Goal: Check status: Check status

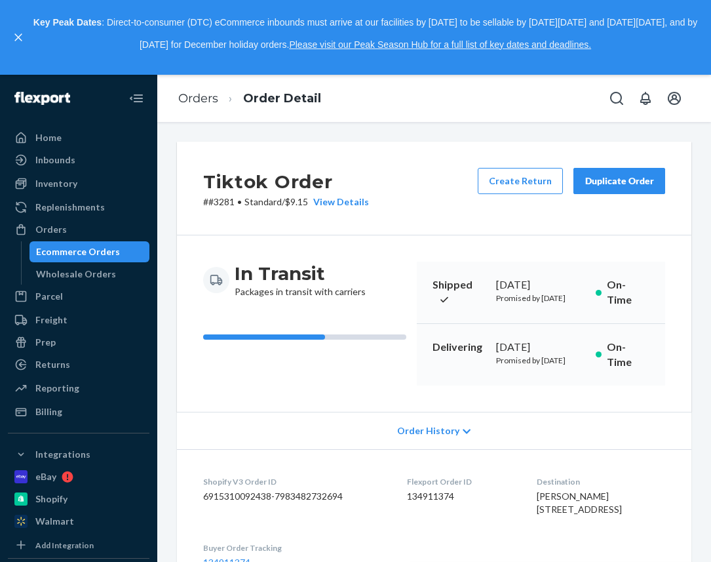
scroll to position [468, 0]
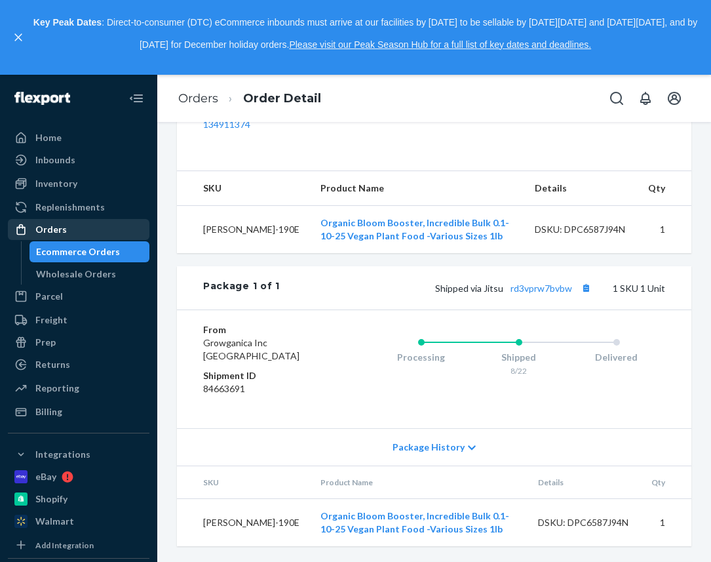
click at [81, 232] on div "Orders" at bounding box center [78, 229] width 139 height 18
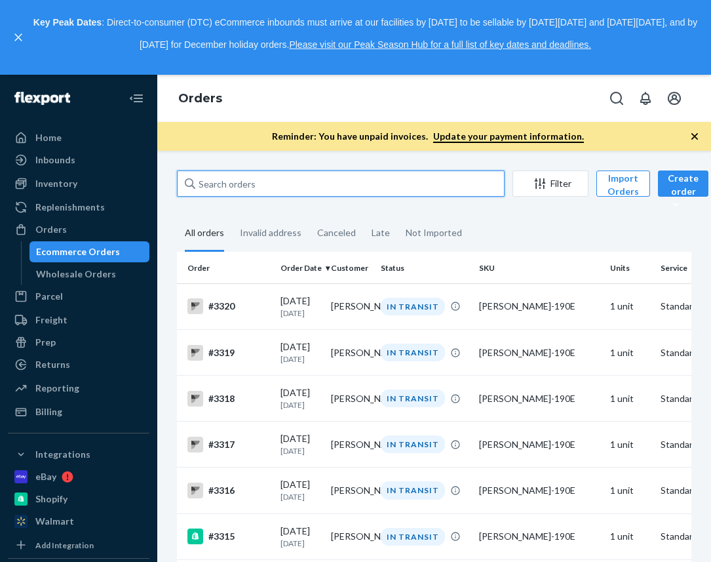
click at [214, 178] on input "text" at bounding box center [341, 183] width 328 height 26
paste input "[PERSON_NAME]"
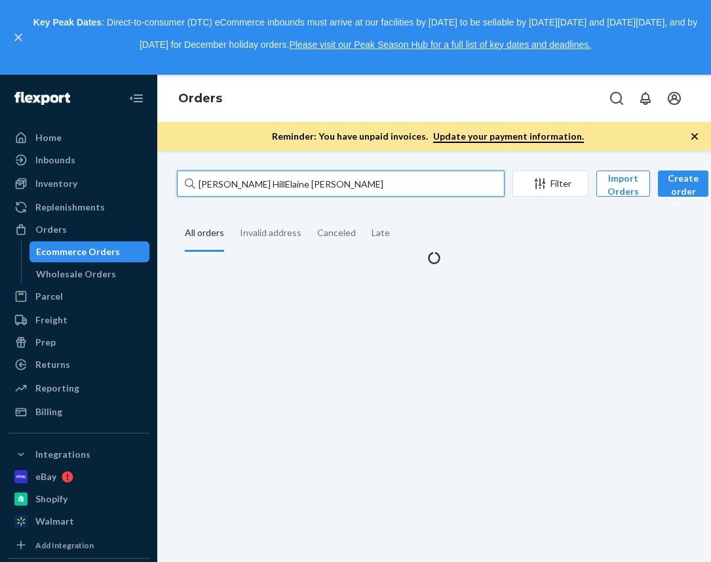
drag, startPoint x: 288, startPoint y: 184, endPoint x: 241, endPoint y: 184, distance: 47.2
click at [241, 184] on input "[PERSON_NAME] HillElaine [PERSON_NAME]" at bounding box center [341, 183] width 328 height 26
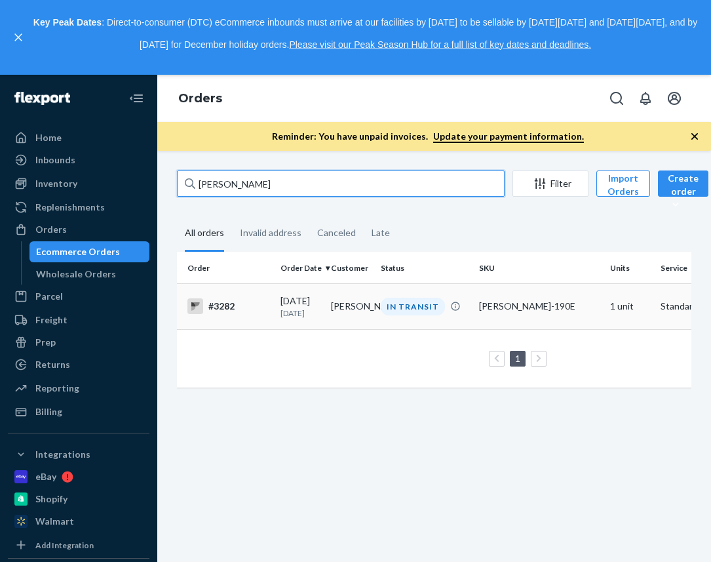
type input "[PERSON_NAME]"
click at [227, 303] on div "#3282" at bounding box center [228, 306] width 83 height 16
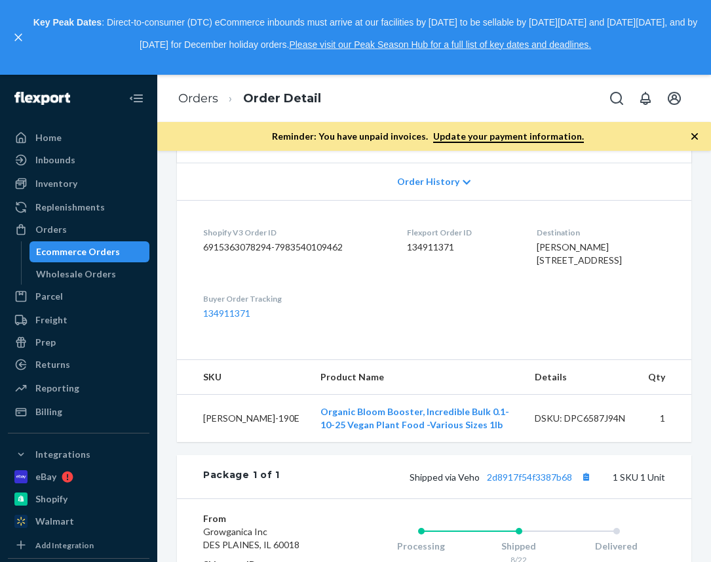
scroll to position [321, 0]
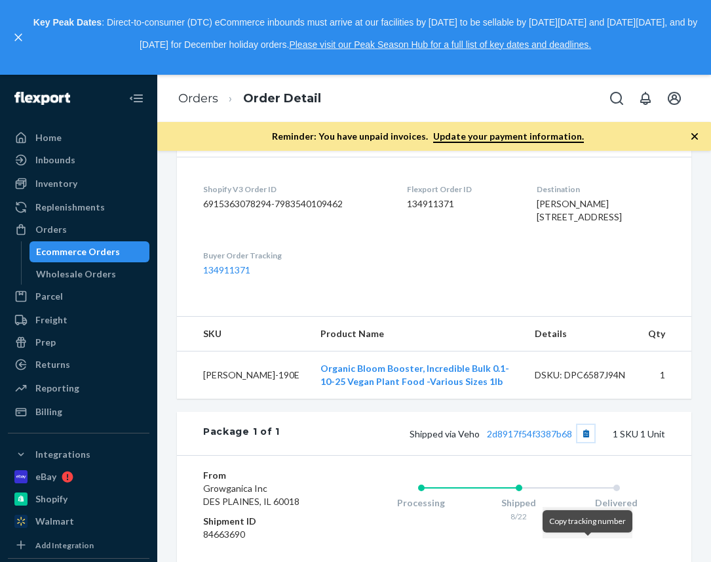
click at [586, 442] on button "Copy tracking number" at bounding box center [585, 433] width 17 height 17
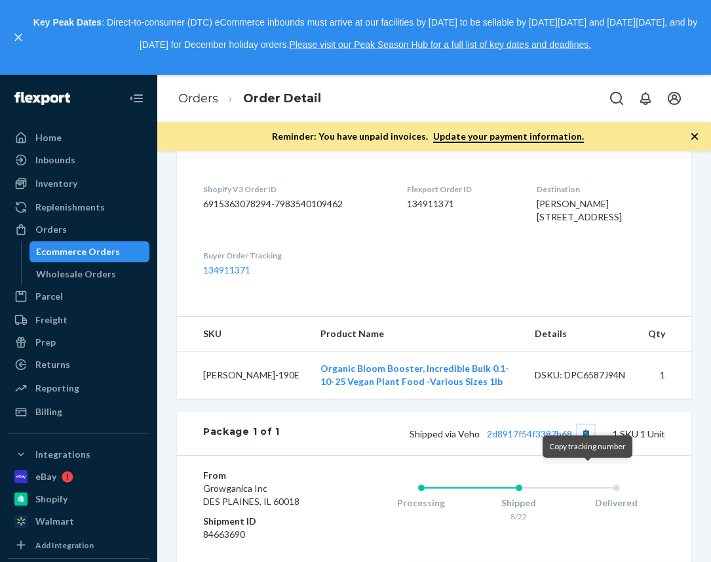
click at [592, 442] on button "Copy tracking number" at bounding box center [585, 433] width 17 height 17
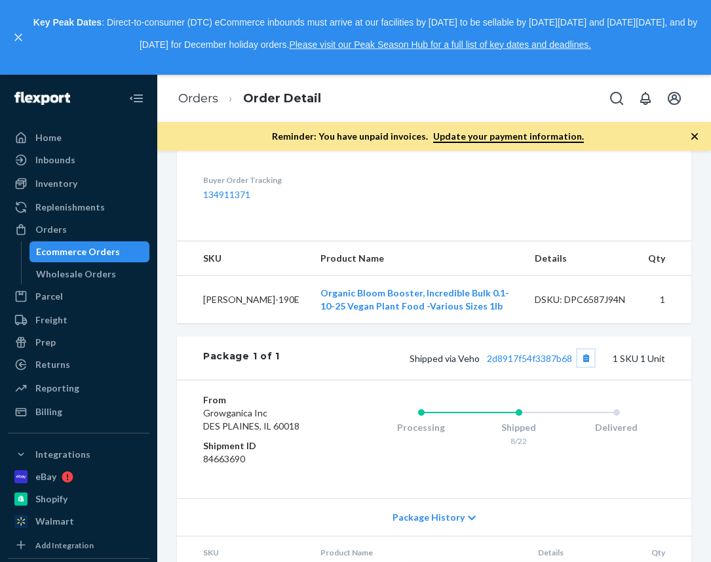
scroll to position [409, 0]
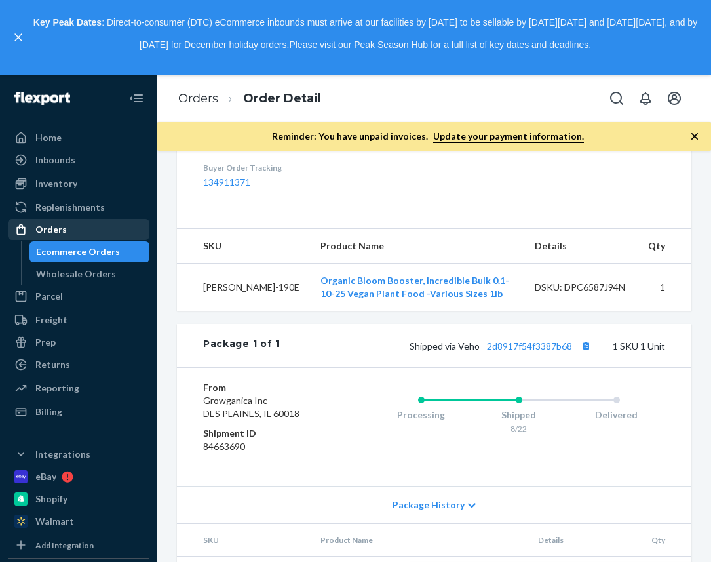
click at [98, 233] on div "Orders" at bounding box center [78, 229] width 139 height 18
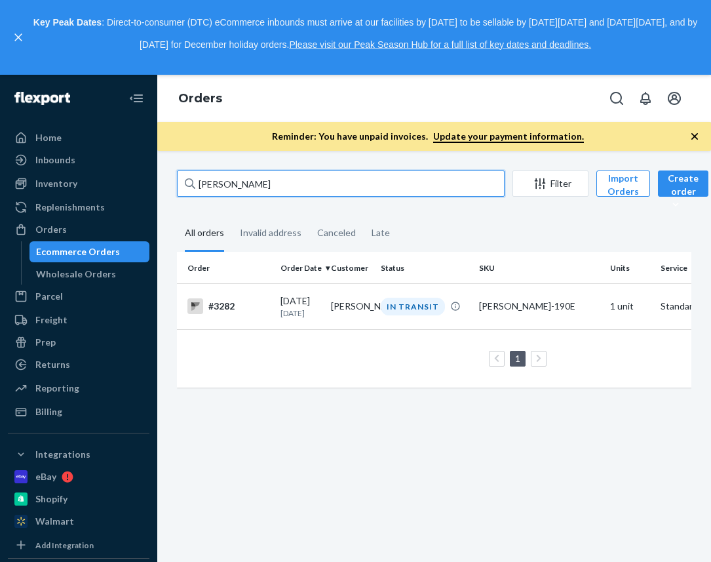
click at [221, 178] on input "[PERSON_NAME]" at bounding box center [341, 183] width 328 height 26
paste input "[PERSON_NAME]"
type input "[PERSON_NAME]"
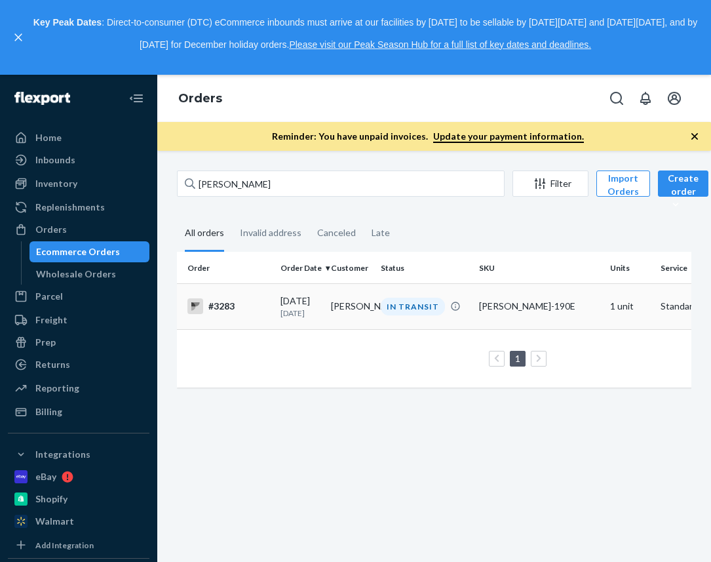
click at [224, 300] on div "#3283" at bounding box center [228, 306] width 83 height 16
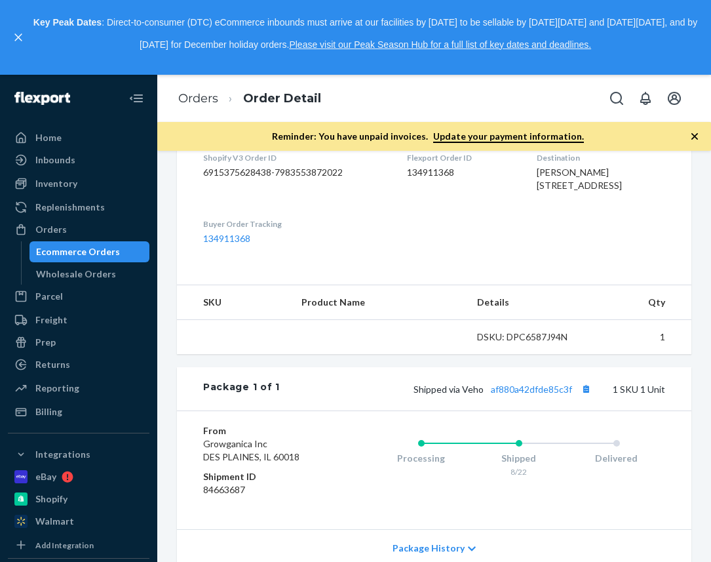
scroll to position [362, 0]
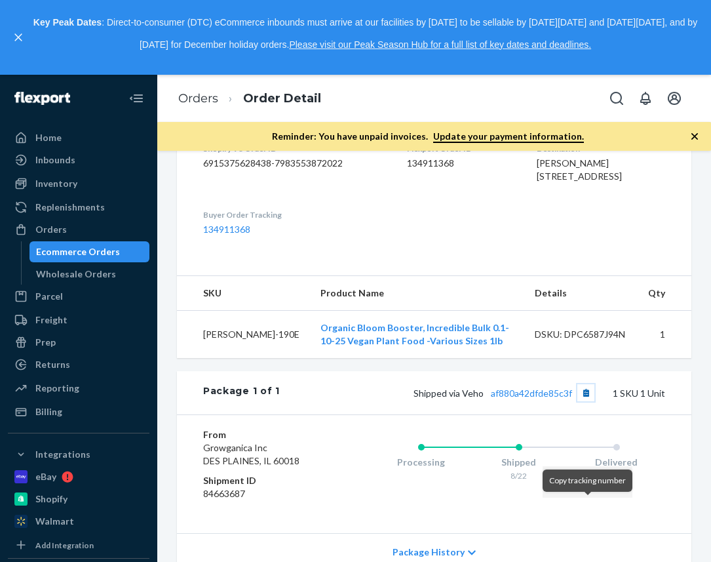
click at [591, 401] on button "Copy tracking number" at bounding box center [585, 392] width 17 height 17
click at [589, 401] on button "Copy tracking number" at bounding box center [585, 392] width 17 height 17
click at [203, 101] on link "Orders" at bounding box center [198, 98] width 40 height 14
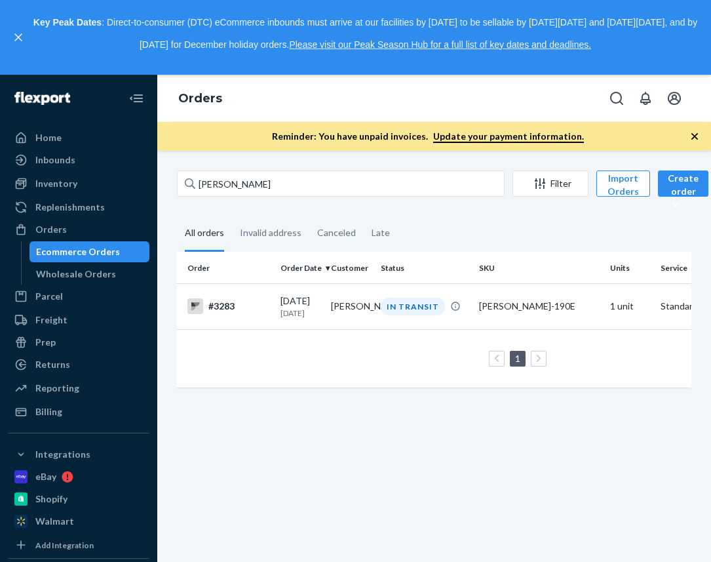
click at [201, 169] on div "[PERSON_NAME] Filter Import Orders Create order Ecommerce order Removal order A…" at bounding box center [434, 356] width 554 height 411
click at [201, 182] on input "[PERSON_NAME]" at bounding box center [341, 183] width 328 height 26
paste input "Sharniece Bill"
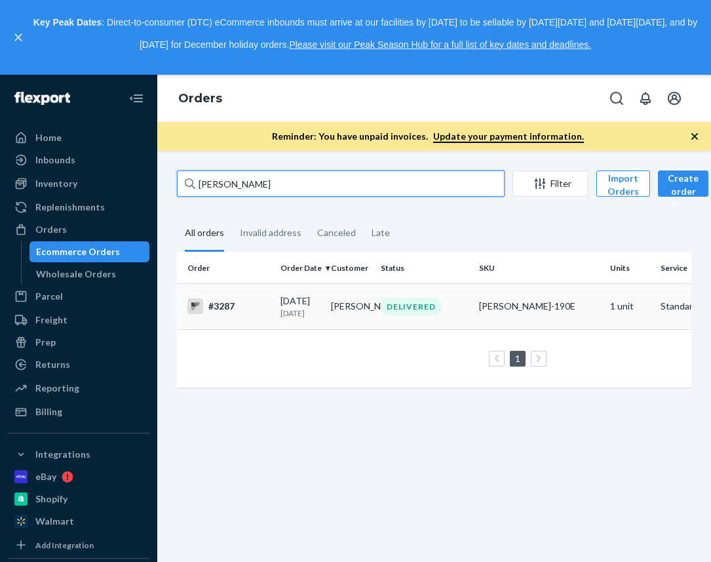
type input "[PERSON_NAME]"
click at [230, 307] on div "#3287" at bounding box center [228, 306] width 83 height 16
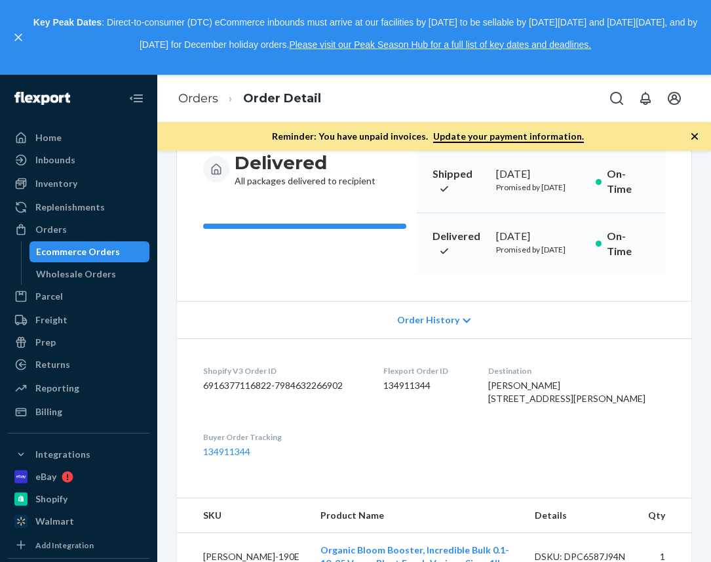
scroll to position [285, 0]
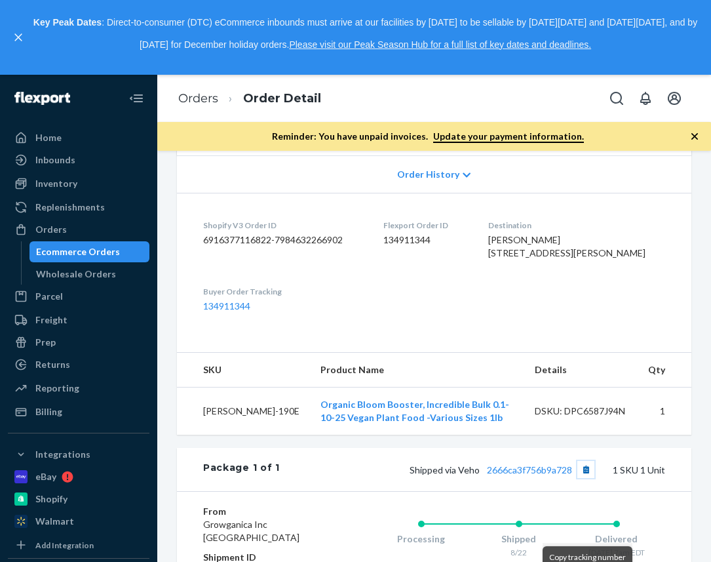
click at [588, 478] on button "Copy tracking number" at bounding box center [585, 469] width 17 height 17
click at [195, 102] on link "Orders" at bounding box center [198, 98] width 40 height 14
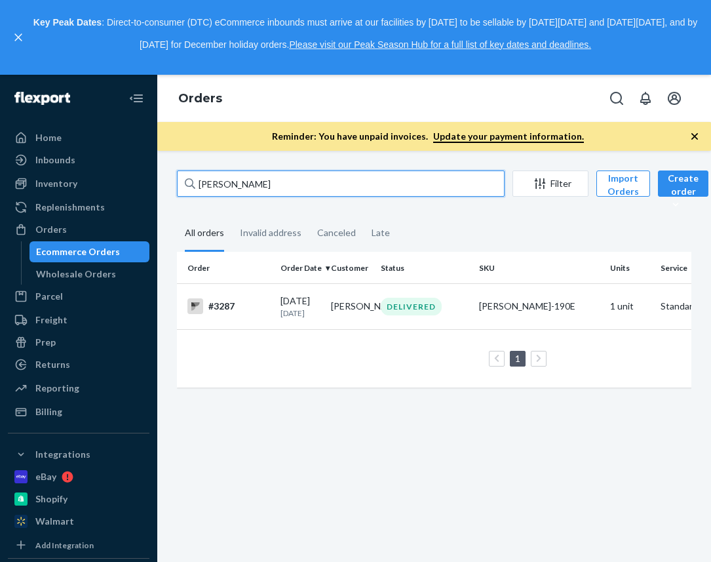
click at [237, 181] on input "[PERSON_NAME]" at bounding box center [341, 183] width 328 height 26
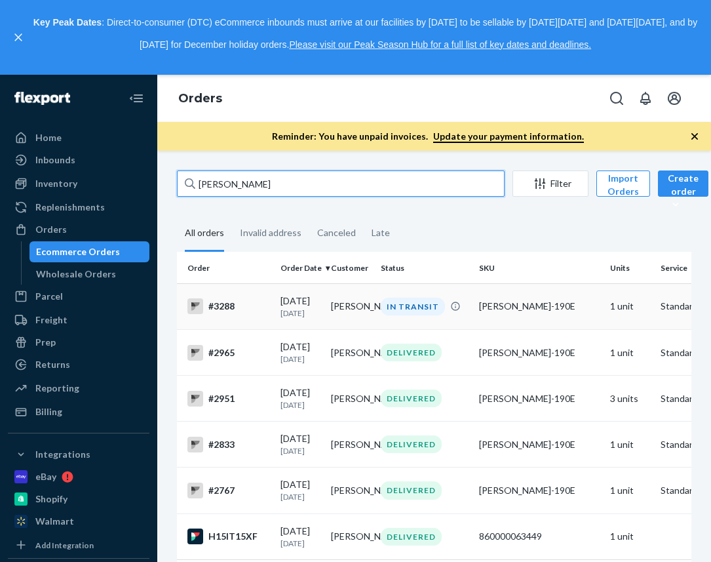
type input "[PERSON_NAME]"
click at [222, 307] on div "#3288" at bounding box center [228, 306] width 83 height 16
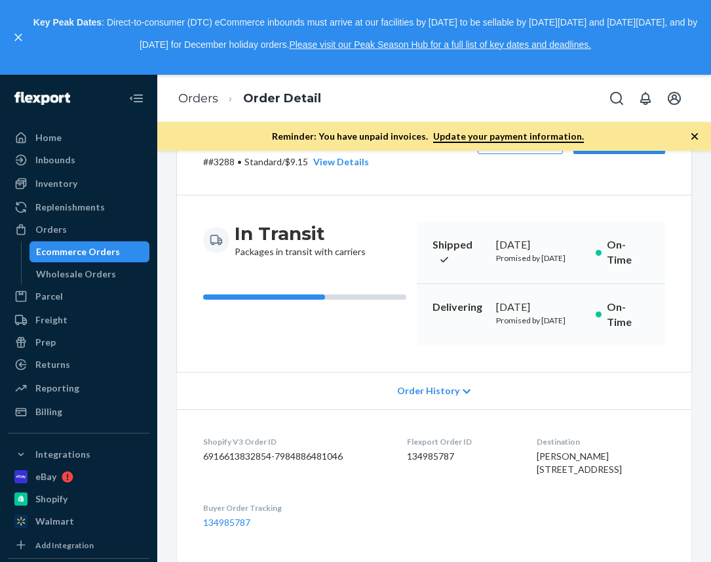
scroll to position [289, 0]
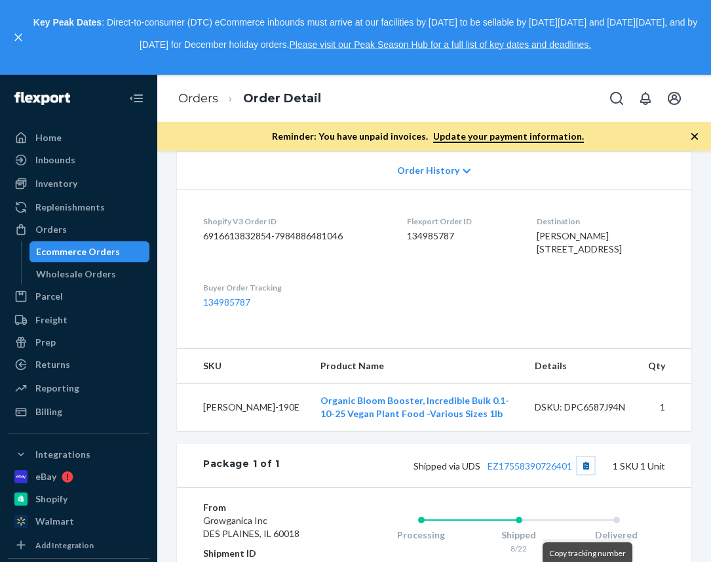
click at [587, 474] on button "Copy tracking number" at bounding box center [585, 465] width 17 height 17
click at [216, 99] on link "Orders" at bounding box center [198, 98] width 40 height 14
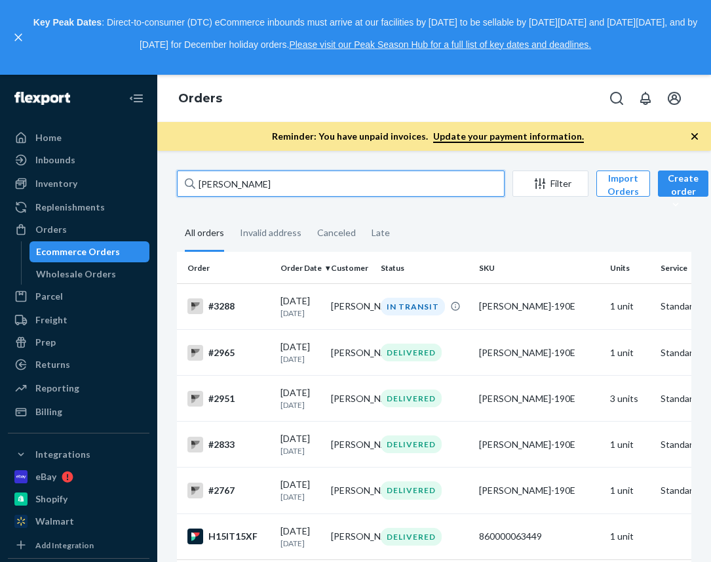
click at [241, 189] on input "[PERSON_NAME]" at bounding box center [341, 183] width 328 height 26
paste input "[PERSON_NAME]"
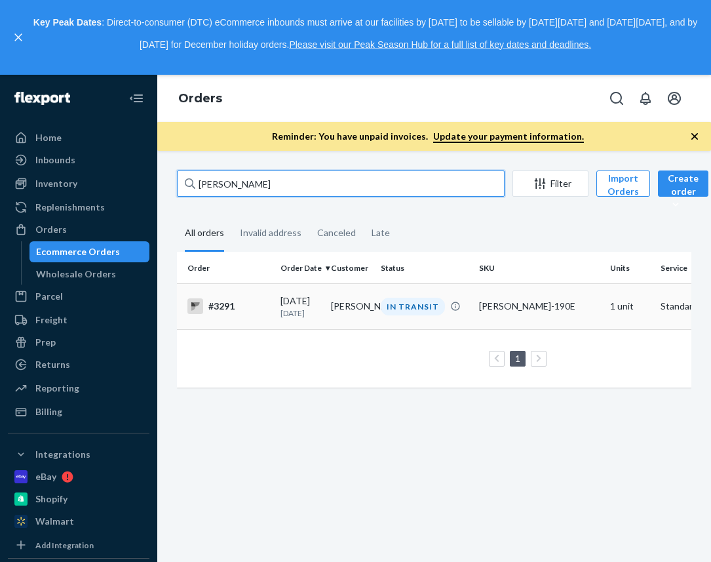
type input "[PERSON_NAME]"
click at [229, 305] on div "#3291" at bounding box center [228, 306] width 83 height 16
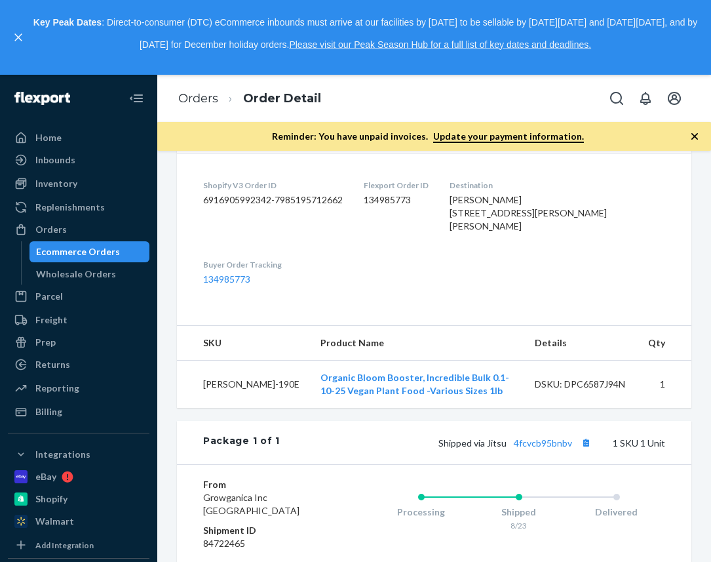
scroll to position [370, 0]
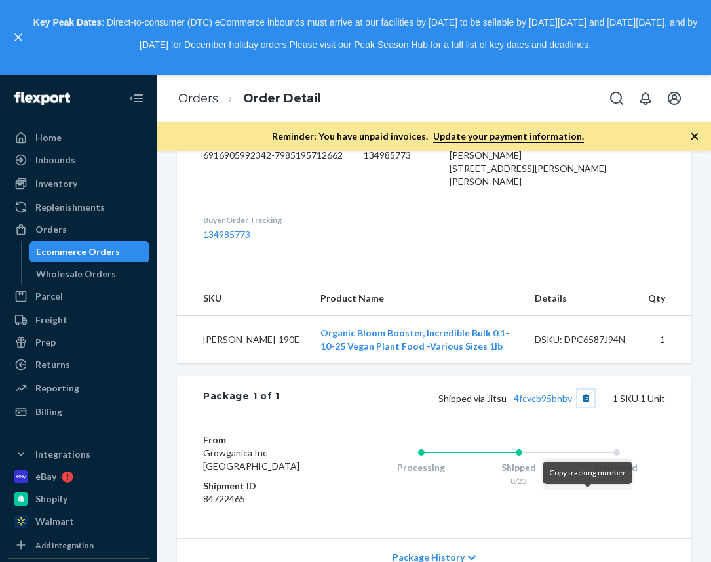
click at [590, 406] on button "Copy tracking number" at bounding box center [585, 397] width 17 height 17
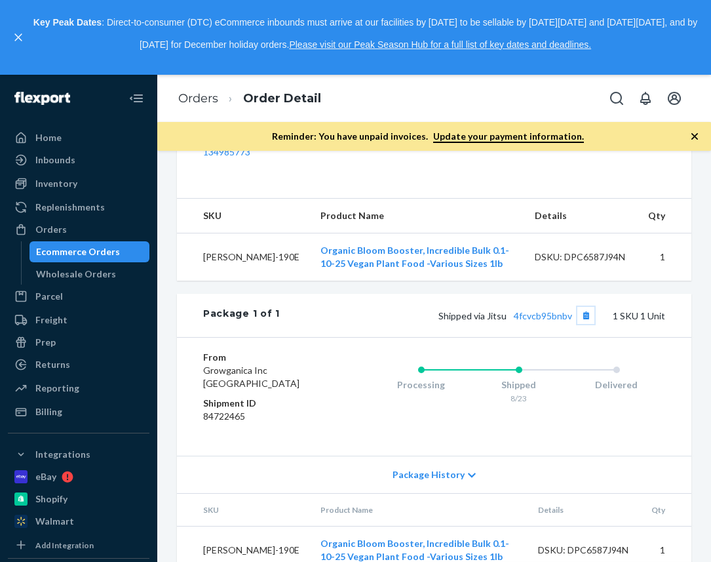
scroll to position [508, 0]
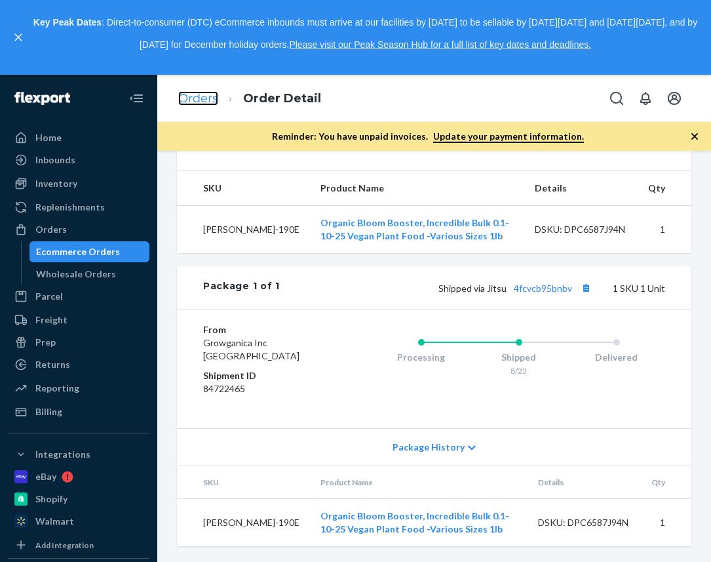
click at [195, 103] on link "Orders" at bounding box center [198, 98] width 40 height 14
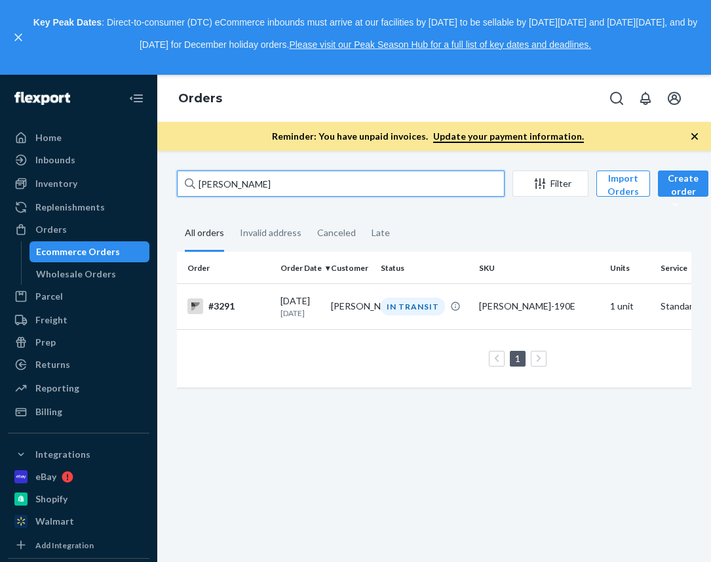
click at [225, 190] on input "[PERSON_NAME]" at bounding box center [341, 183] width 328 height 26
paste input "[PERSON_NAME]"
type input "[PERSON_NAME]"
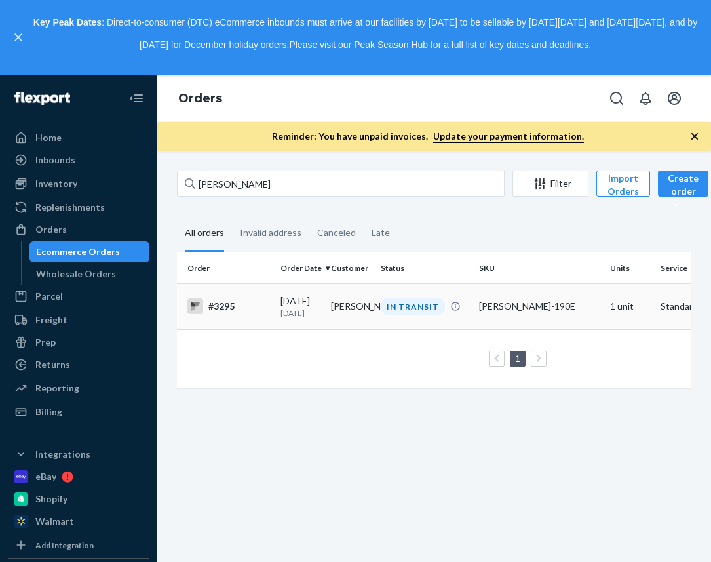
click at [216, 300] on div "#3295" at bounding box center [228, 306] width 83 height 16
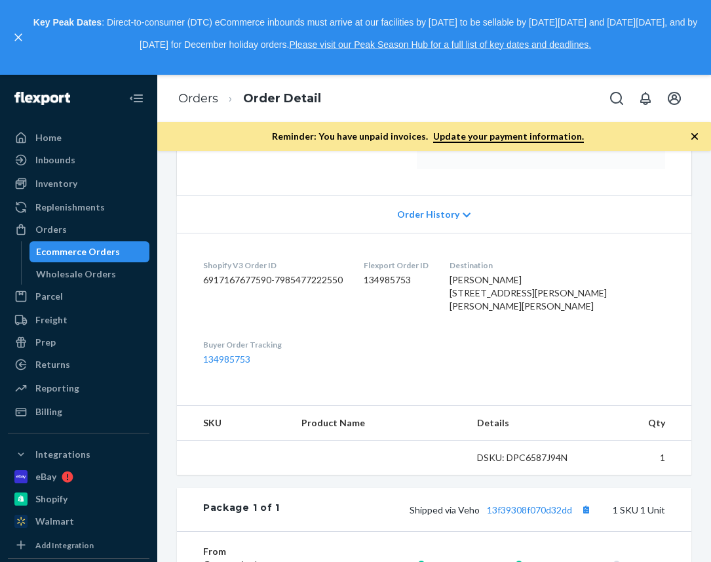
scroll to position [273, 0]
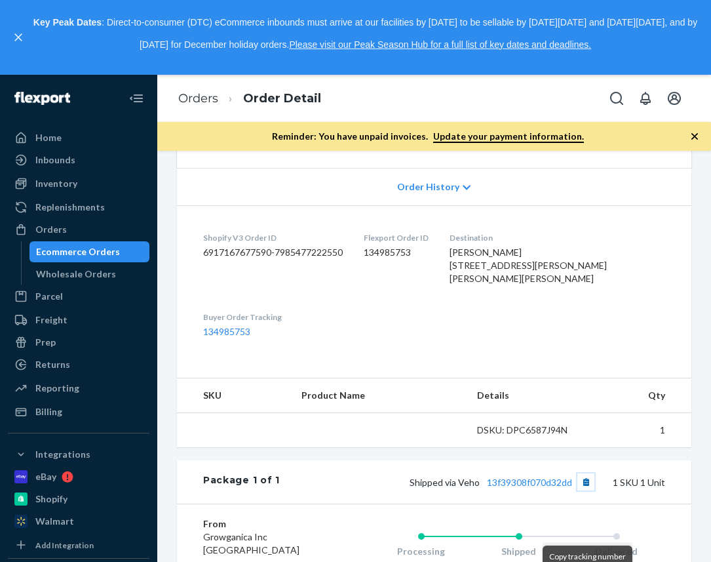
click at [583, 490] on button "Copy tracking number" at bounding box center [585, 481] width 17 height 17
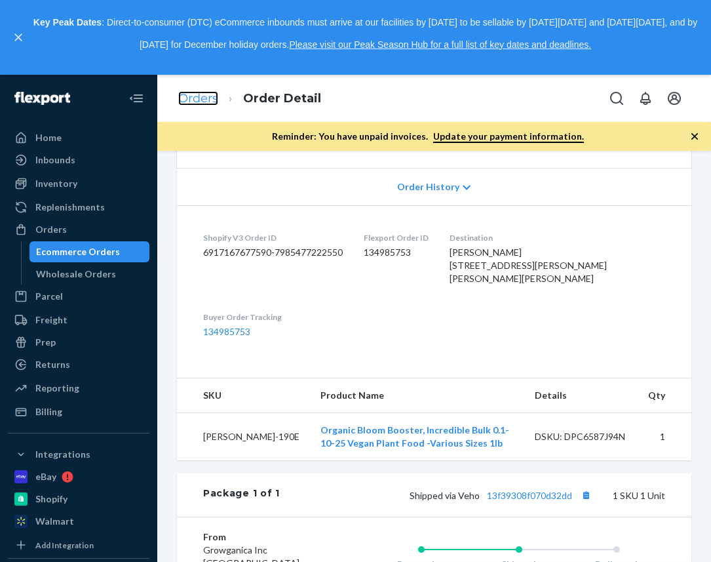
click at [210, 95] on link "Orders" at bounding box center [198, 98] width 40 height 14
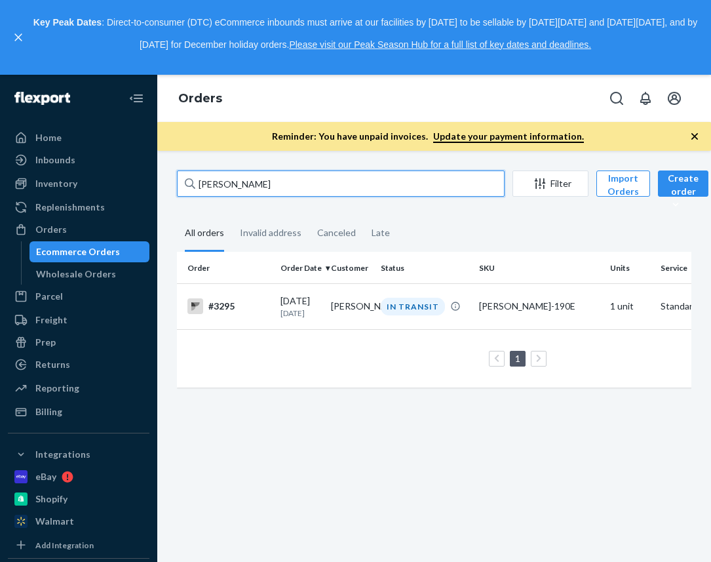
click at [224, 181] on input "[PERSON_NAME]" at bounding box center [341, 183] width 328 height 26
paste input "[PERSON_NAME]"
type input "[PERSON_NAME]"
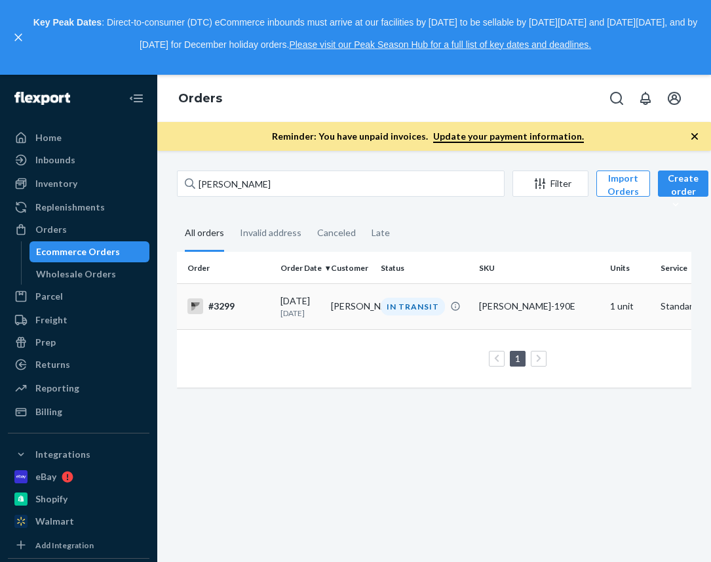
click at [230, 300] on div "#3299" at bounding box center [228, 306] width 83 height 16
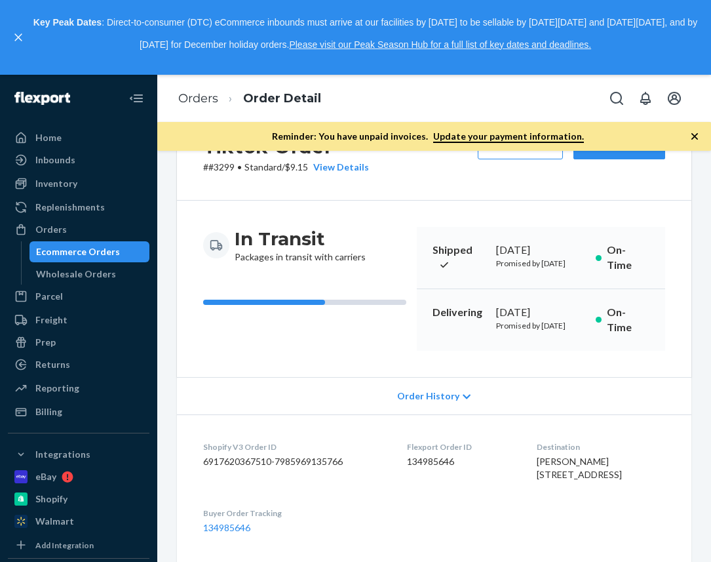
scroll to position [353, 0]
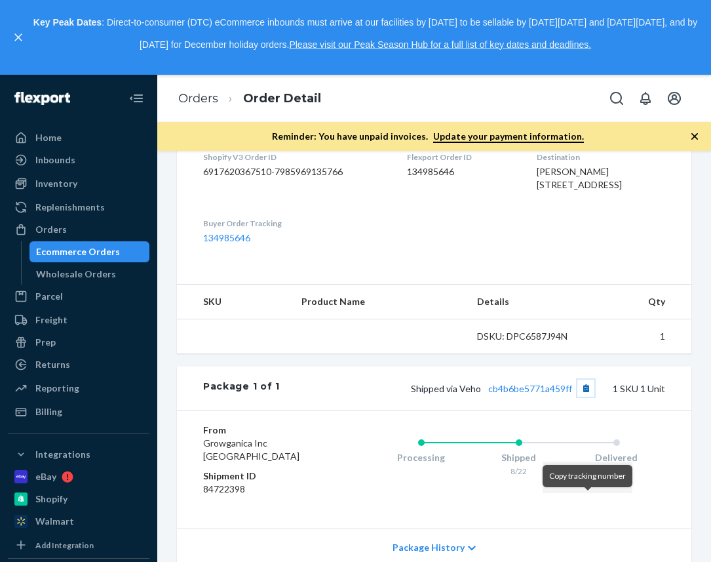
click at [589, 410] on div "Package 1 of 1 Shipped via Veho cb4b6be5771a459ff 1 SKU 1 Unit" at bounding box center [434, 387] width 515 height 43
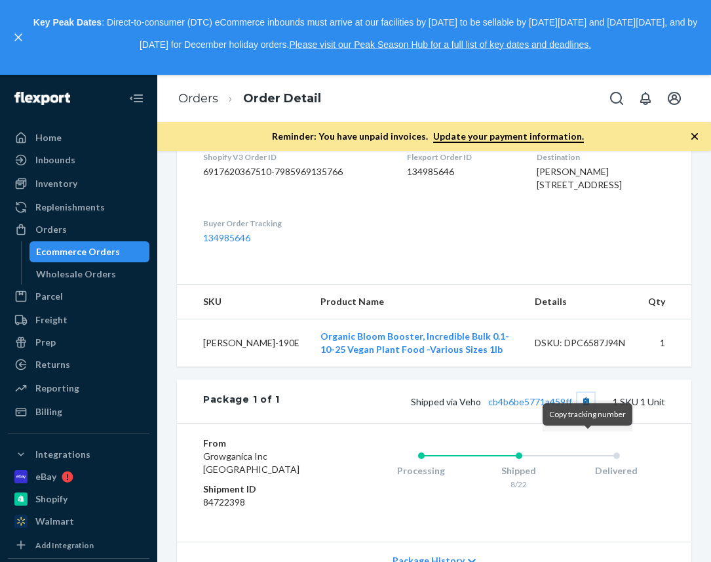
click at [588, 410] on button "Copy tracking number" at bounding box center [585, 401] width 17 height 17
click at [195, 96] on link "Orders" at bounding box center [198, 98] width 40 height 14
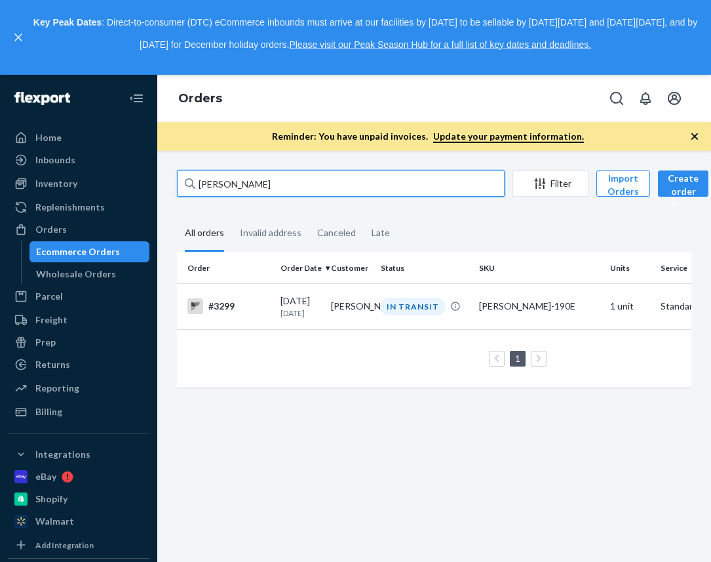
click at [224, 184] on input "[PERSON_NAME]" at bounding box center [341, 183] width 328 height 26
click at [224, 183] on input "[PERSON_NAME]" at bounding box center [341, 183] width 328 height 26
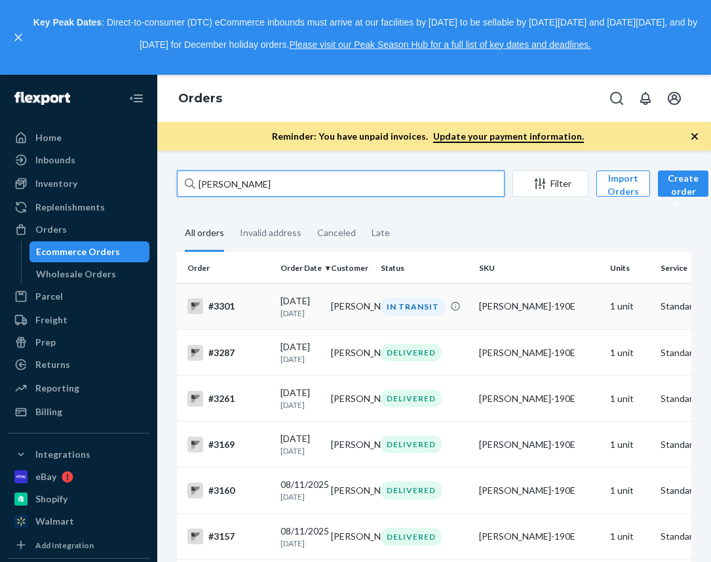
type input "[PERSON_NAME]"
click at [214, 311] on div "#3301" at bounding box center [228, 306] width 83 height 16
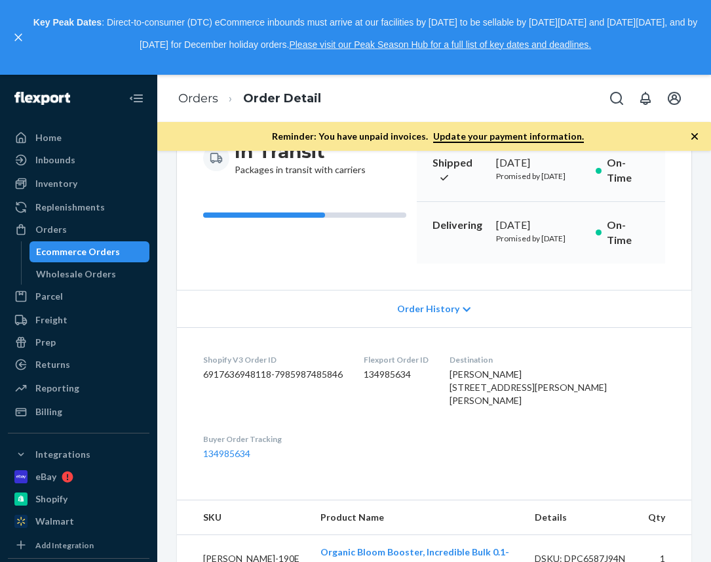
scroll to position [293, 0]
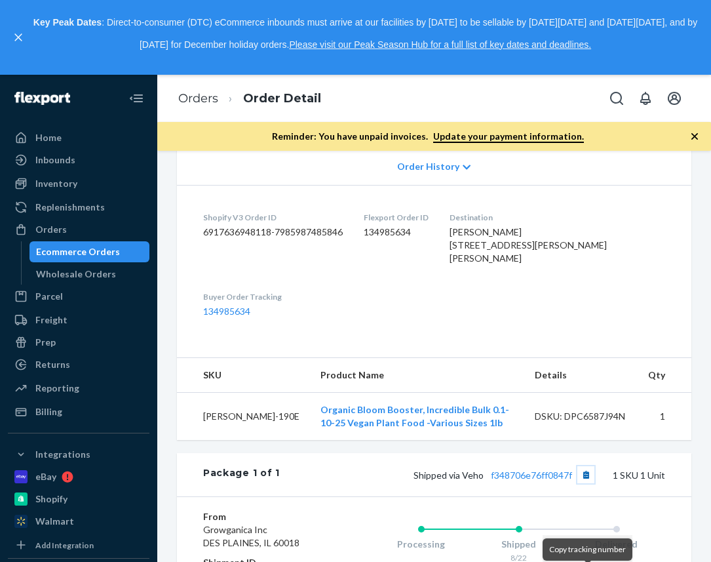
click at [588, 483] on button "Copy tracking number" at bounding box center [585, 474] width 17 height 17
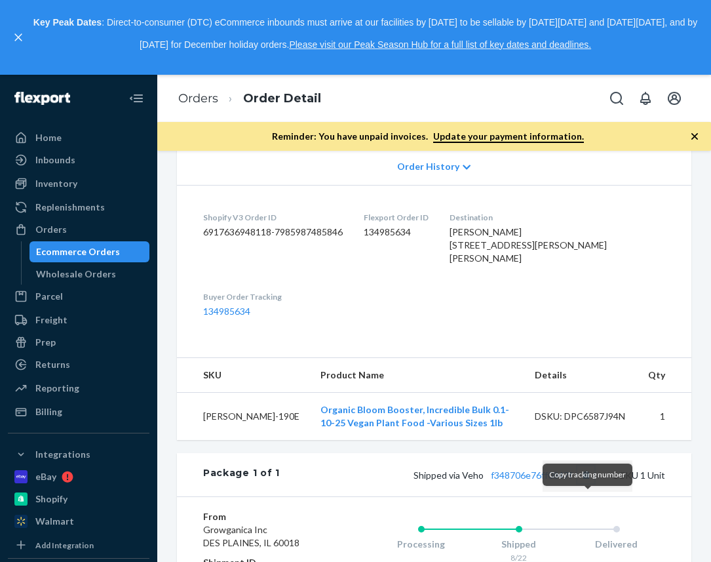
click at [582, 483] on button "Copy tracking number" at bounding box center [585, 474] width 17 height 17
click at [208, 97] on link "Orders" at bounding box center [198, 98] width 40 height 14
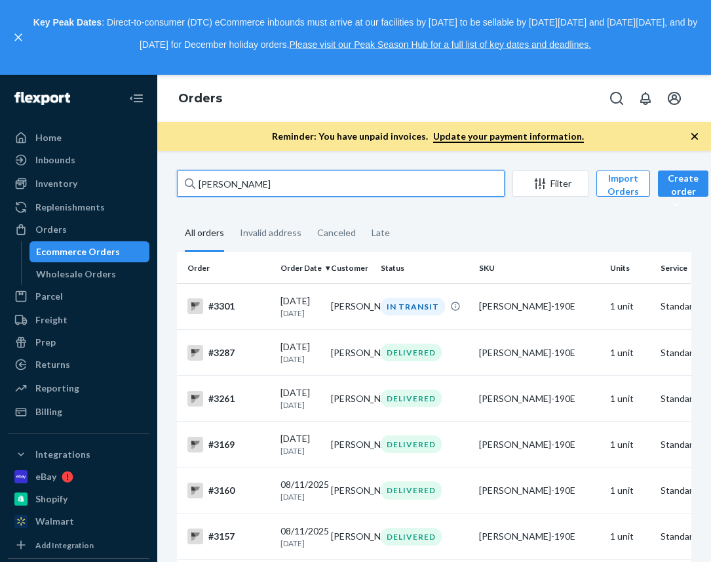
click at [224, 178] on input "[PERSON_NAME]" at bounding box center [341, 183] width 328 height 26
paste input "E Young"
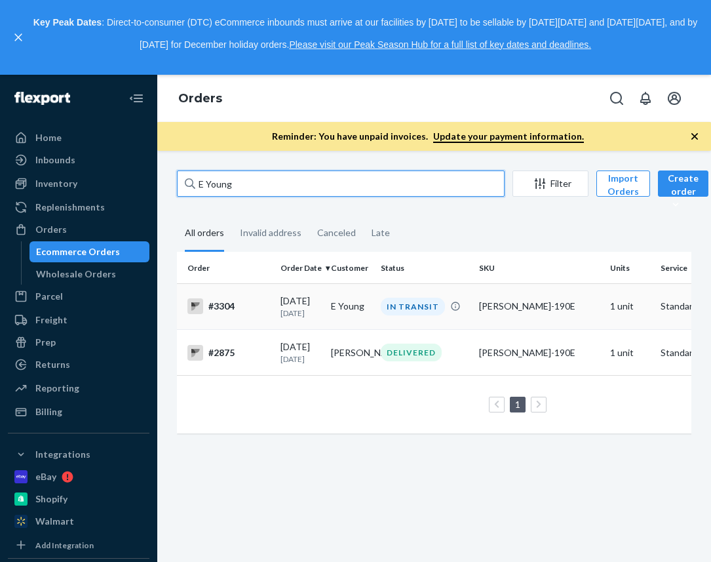
type input "E Young"
click at [208, 306] on div "#3304" at bounding box center [228, 306] width 83 height 16
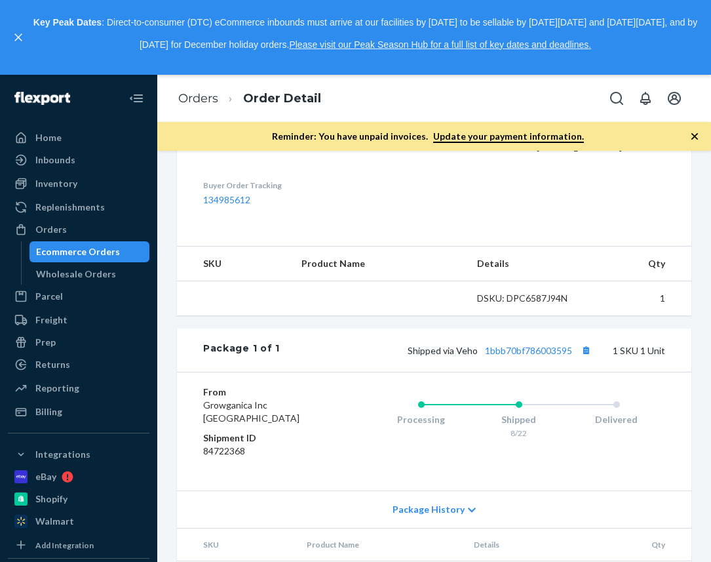
scroll to position [448, 0]
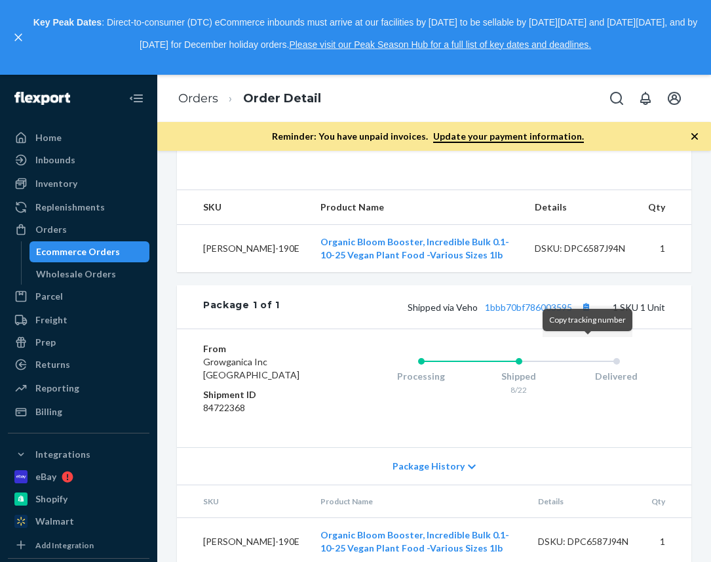
click at [582, 334] on div "Copy tracking number" at bounding box center [588, 320] width 90 height 31
click at [586, 315] on button "Copy tracking number" at bounding box center [585, 306] width 17 height 17
click at [583, 315] on button "Copy tracking number" at bounding box center [585, 306] width 17 height 17
click at [591, 315] on button "Copy tracking number" at bounding box center [585, 306] width 17 height 17
click at [198, 96] on link "Orders" at bounding box center [198, 98] width 40 height 14
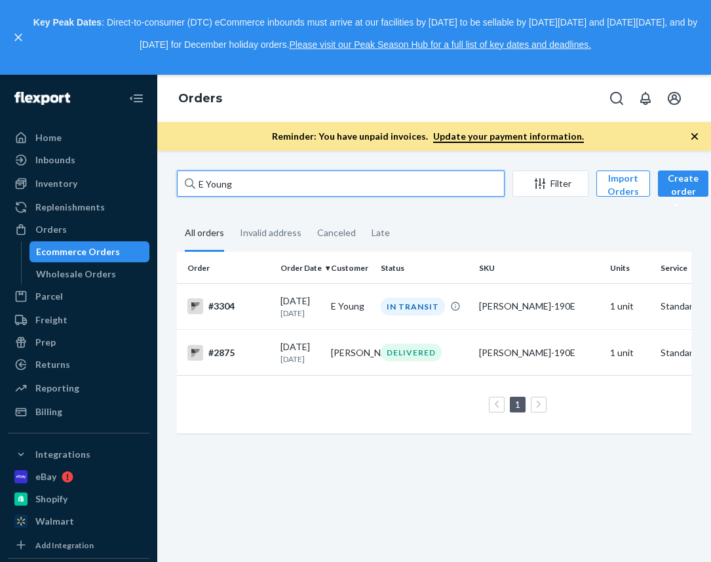
click at [233, 184] on input "E Young" at bounding box center [341, 183] width 328 height 26
paste input "[PERSON_NAME]"
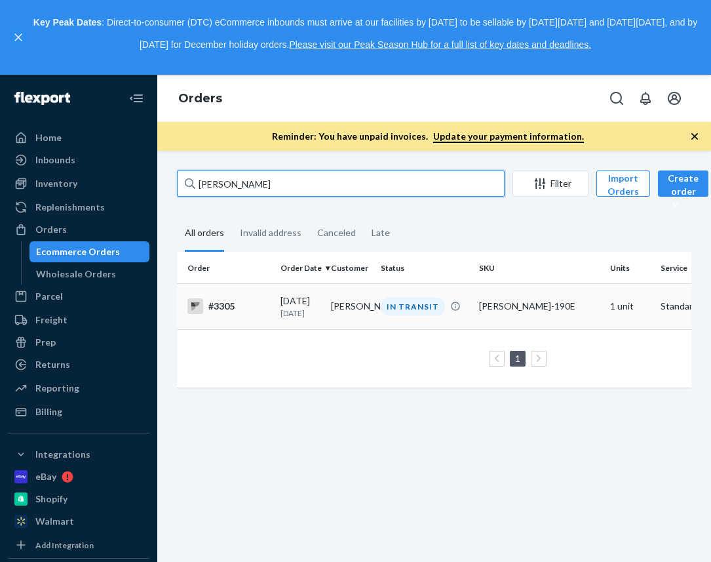
type input "[PERSON_NAME]"
click at [222, 305] on div "#3305" at bounding box center [228, 306] width 83 height 16
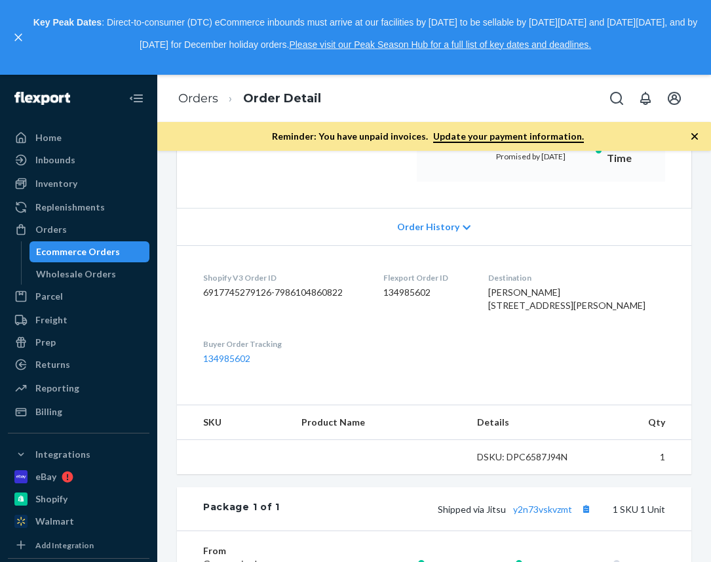
scroll to position [385, 0]
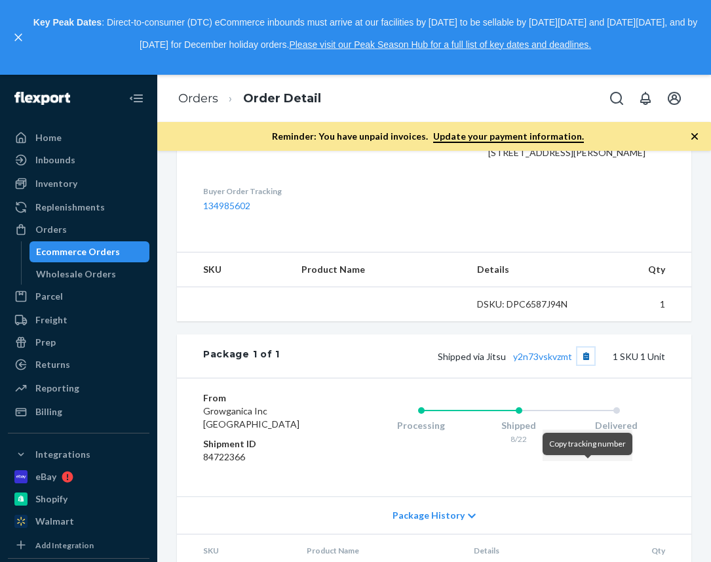
click at [588, 364] on button "Copy tracking number" at bounding box center [585, 355] width 17 height 17
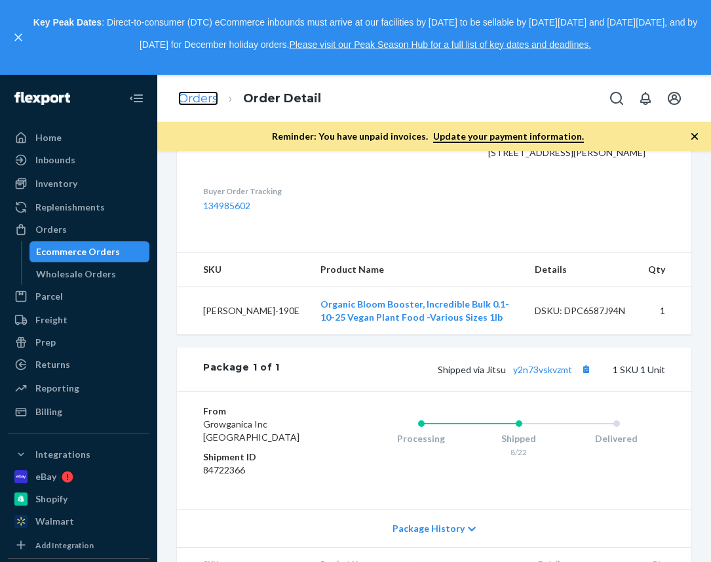
click at [191, 100] on link "Orders" at bounding box center [198, 98] width 40 height 14
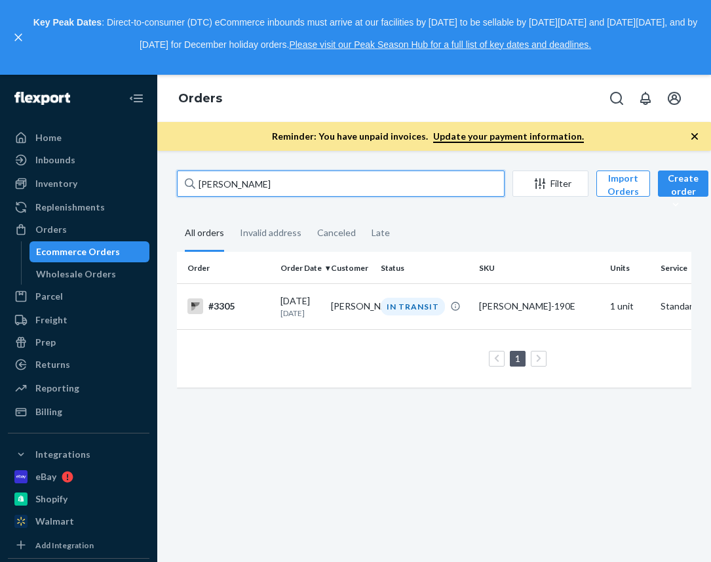
click at [208, 177] on input "[PERSON_NAME]" at bounding box center [341, 183] width 328 height 26
type input "ruby"
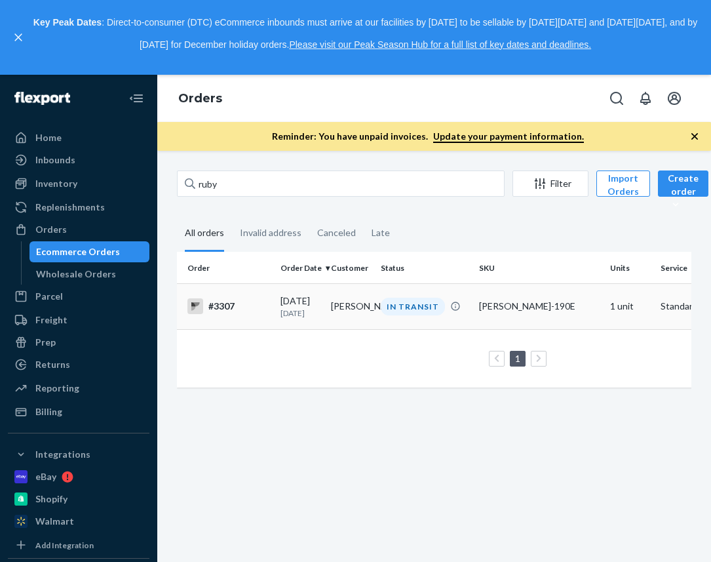
click at [226, 305] on div "#3307" at bounding box center [228, 306] width 83 height 16
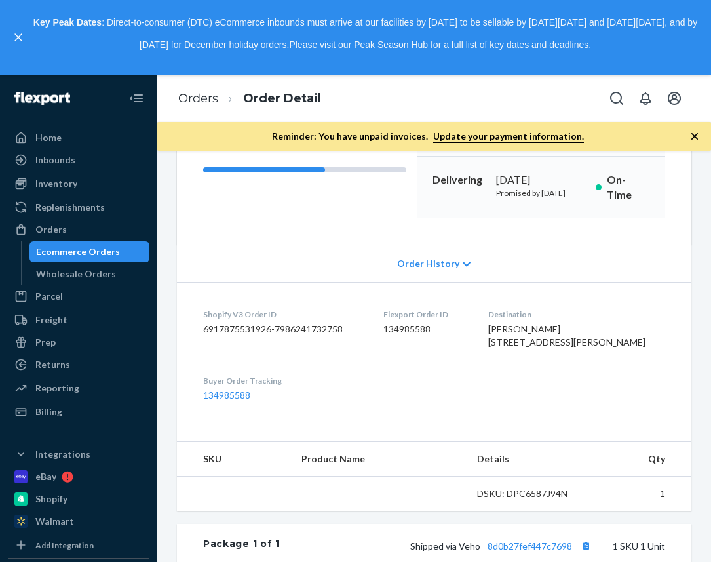
scroll to position [352, 0]
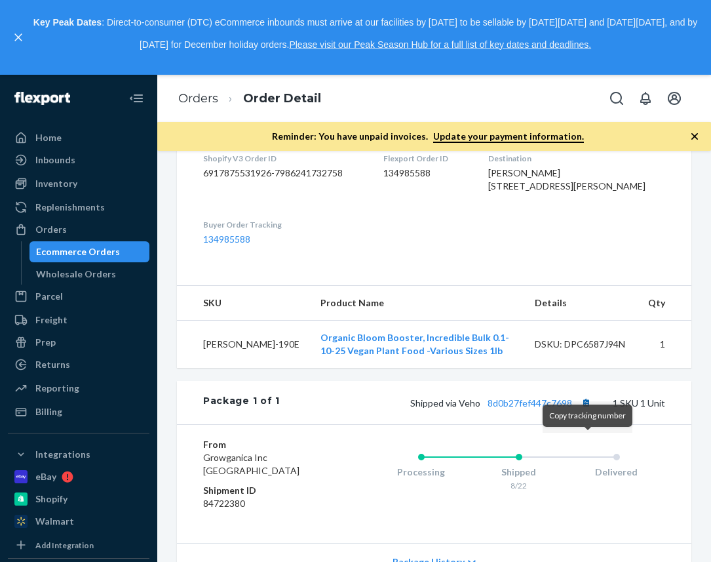
click at [582, 430] on div "Copy tracking number" at bounding box center [588, 416] width 90 height 31
click at [587, 411] on button "Copy tracking number" at bounding box center [585, 402] width 17 height 17
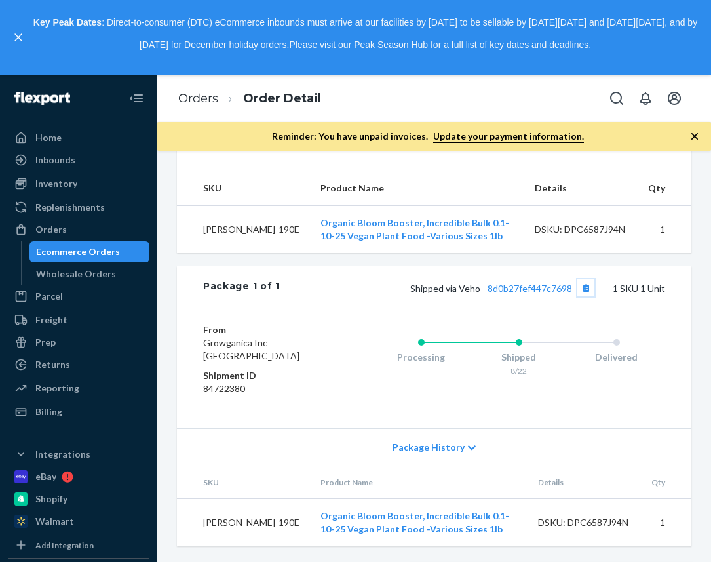
scroll to position [508, 0]
click at [193, 105] on link "Orders" at bounding box center [198, 98] width 40 height 14
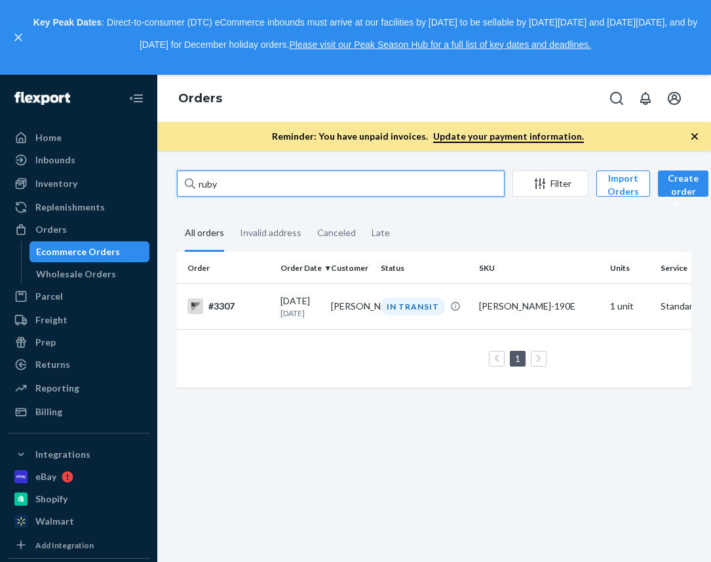
click at [215, 185] on input "ruby" at bounding box center [341, 183] width 328 height 26
paste input "[PERSON_NAME]"
type input "[PERSON_NAME]"
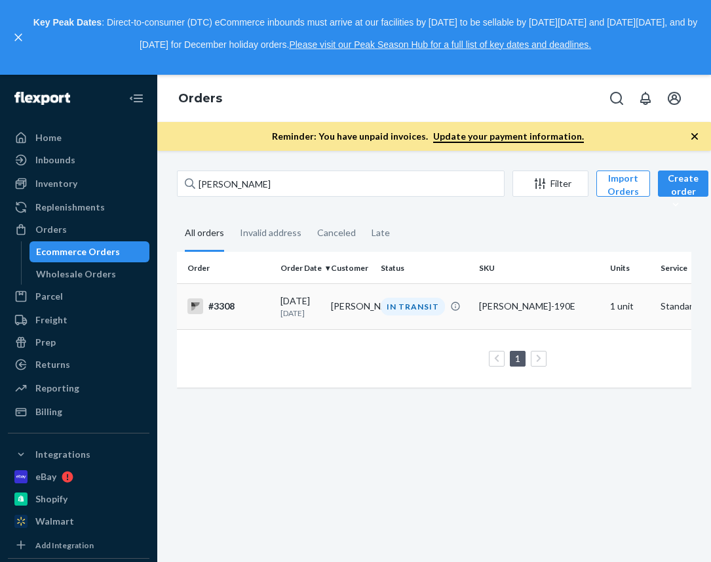
click at [218, 312] on div "#3308" at bounding box center [228, 306] width 83 height 16
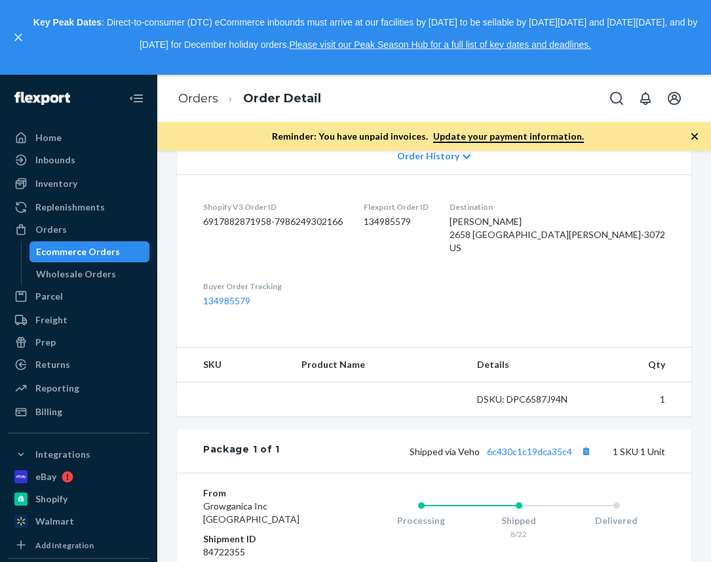
scroll to position [315, 0]
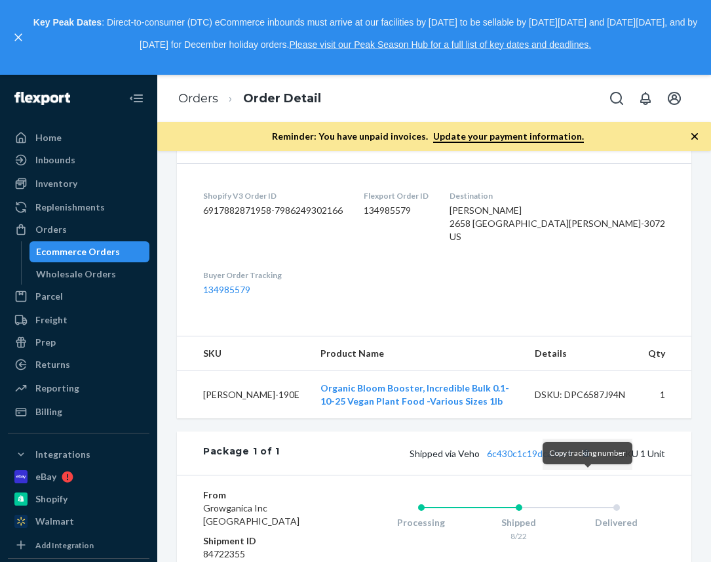
click at [583, 469] on div "Copy tracking number" at bounding box center [588, 453] width 90 height 31
click at [587, 461] on button "Copy tracking number" at bounding box center [585, 452] width 17 height 17
click at [189, 100] on link "Orders" at bounding box center [198, 98] width 40 height 14
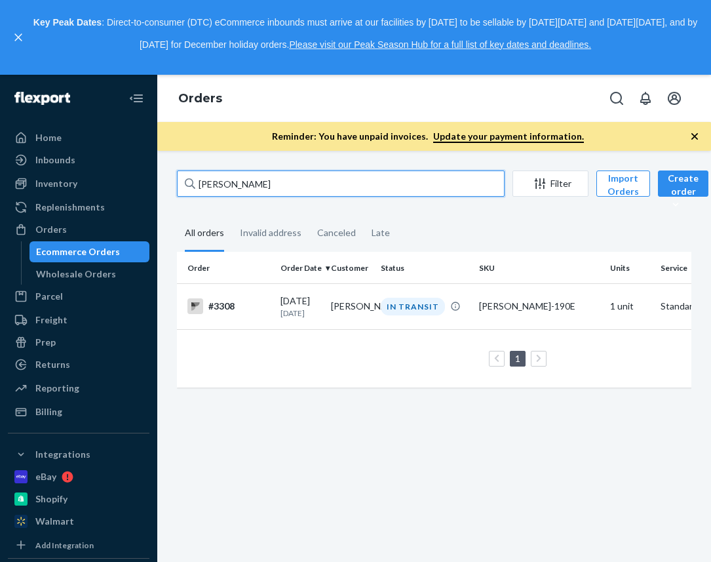
click at [282, 191] on input "[PERSON_NAME]" at bounding box center [341, 183] width 328 height 26
paste input "[PERSON_NAME]"
type input "[PERSON_NAME]"
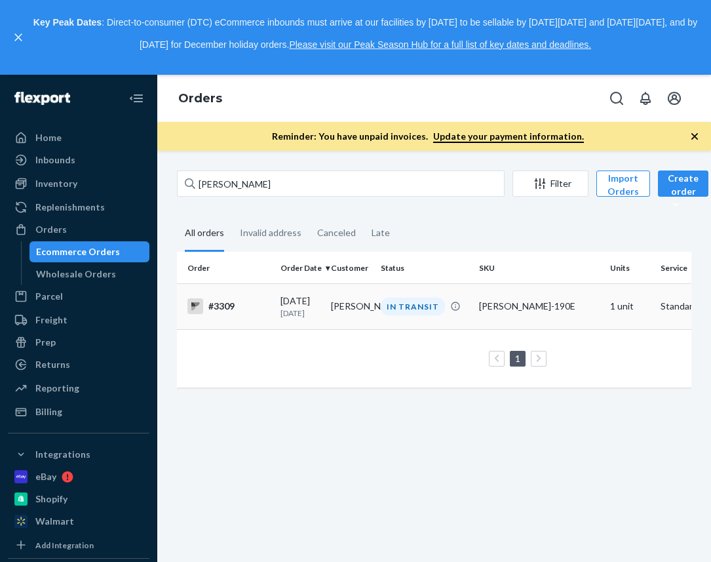
click at [219, 304] on div "#3309" at bounding box center [228, 306] width 83 height 16
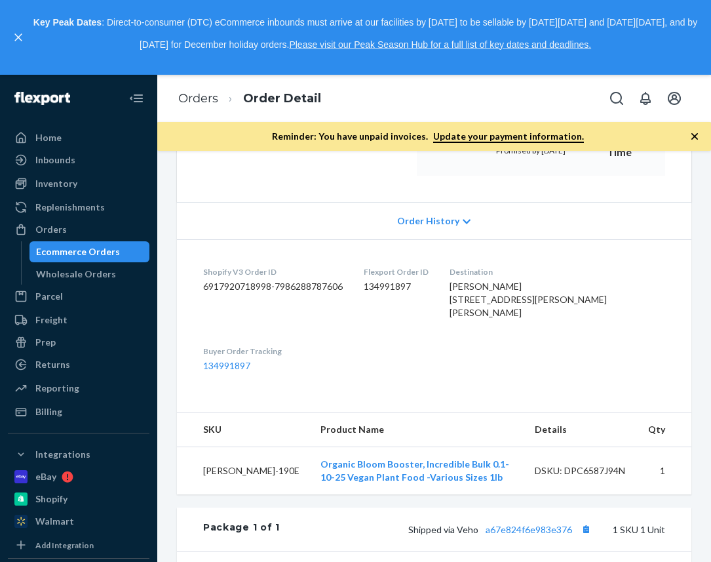
scroll to position [377, 0]
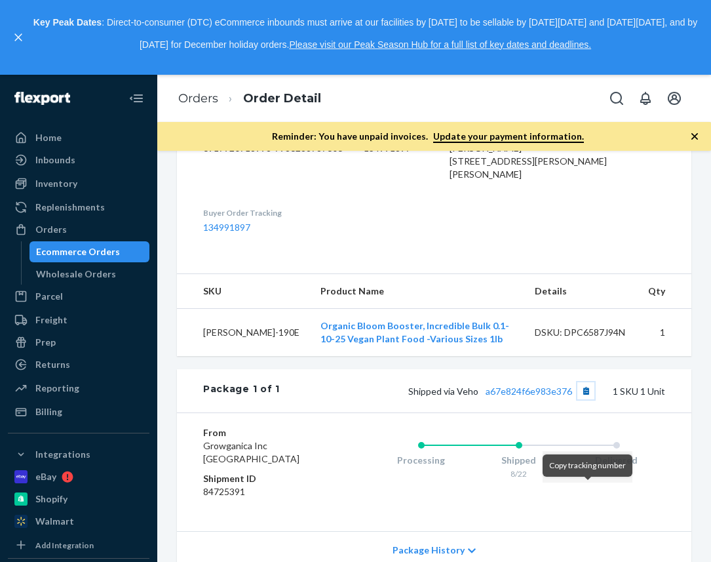
click at [586, 399] on button "Copy tracking number" at bounding box center [585, 390] width 17 height 17
click at [189, 98] on link "Orders" at bounding box center [198, 98] width 40 height 14
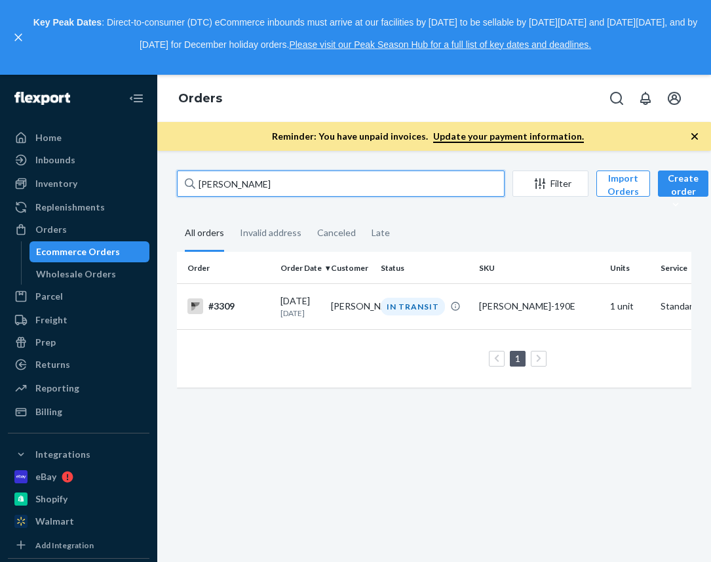
click at [218, 180] on input "[PERSON_NAME]" at bounding box center [341, 183] width 328 height 26
paste input "[PERSON_NAME]"
type input "[PERSON_NAME]"
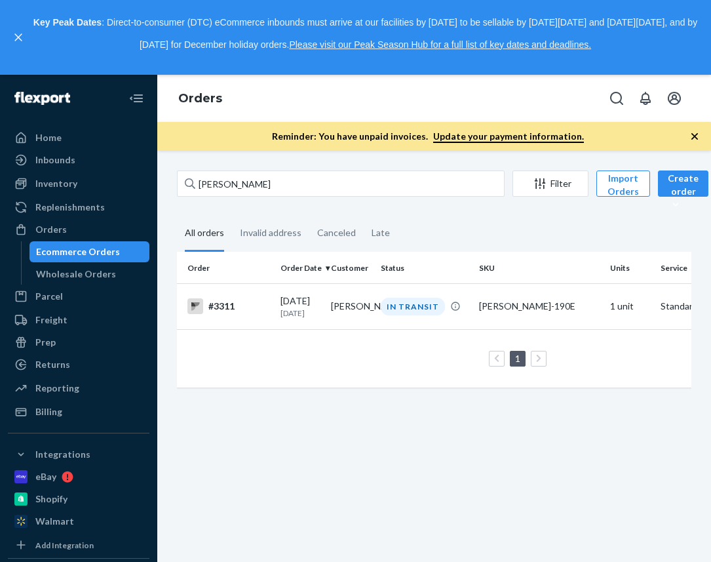
click at [224, 296] on td "#3311" at bounding box center [226, 306] width 98 height 46
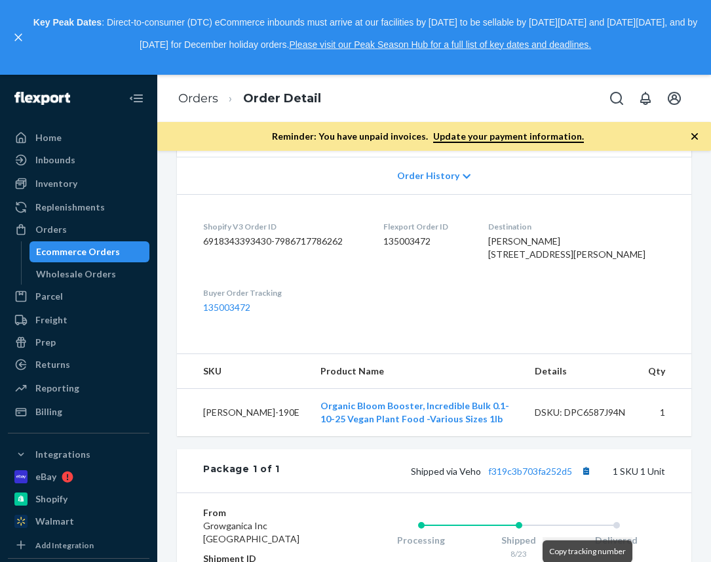
scroll to position [291, 0]
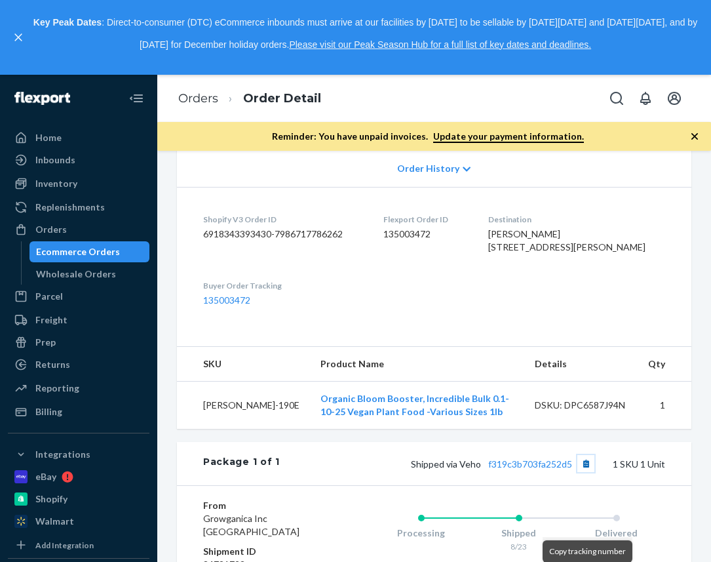
click at [589, 472] on button "Copy tracking number" at bounding box center [585, 463] width 17 height 17
click at [189, 98] on link "Orders" at bounding box center [198, 98] width 40 height 14
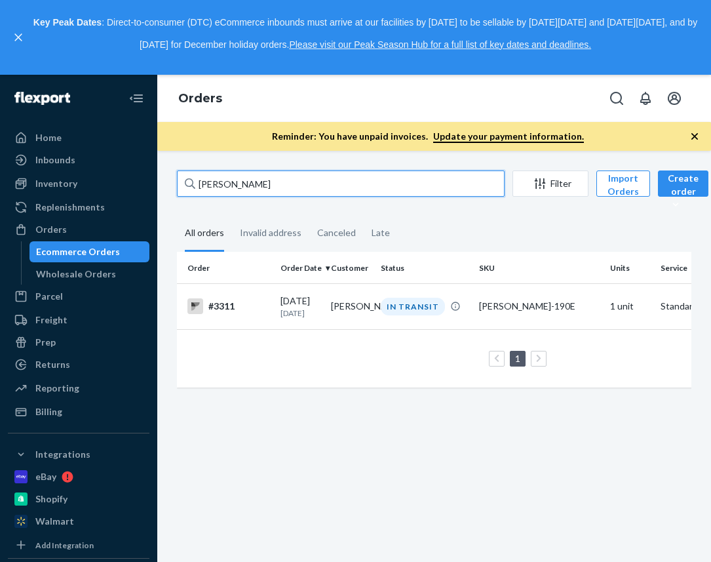
click at [261, 180] on input "[PERSON_NAME]" at bounding box center [341, 183] width 328 height 26
paste input "[PERSON_NAME]"
type input "[PERSON_NAME]"
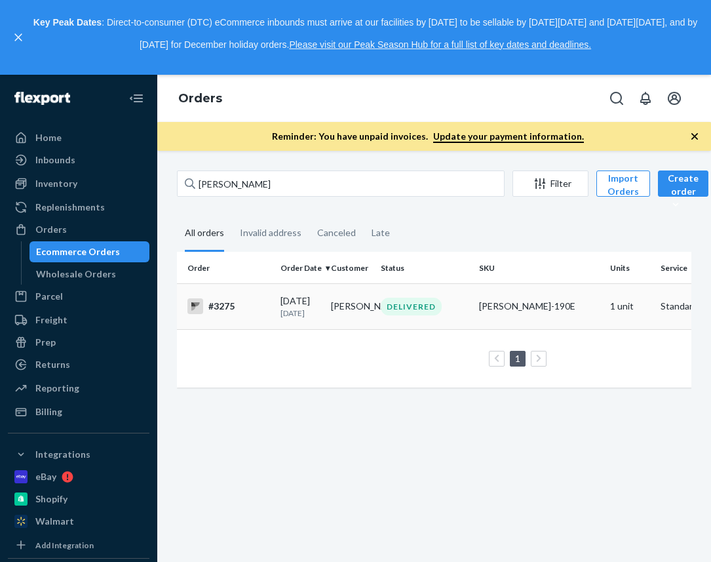
click at [231, 308] on div "#3275" at bounding box center [228, 306] width 83 height 16
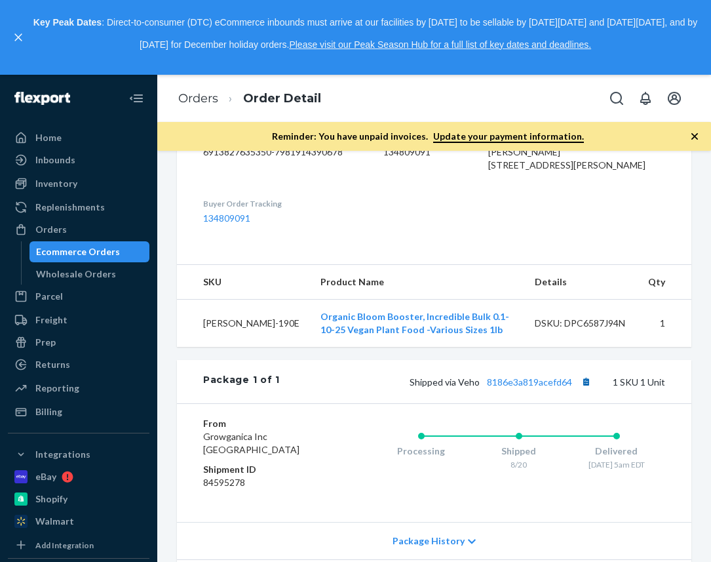
scroll to position [374, 0]
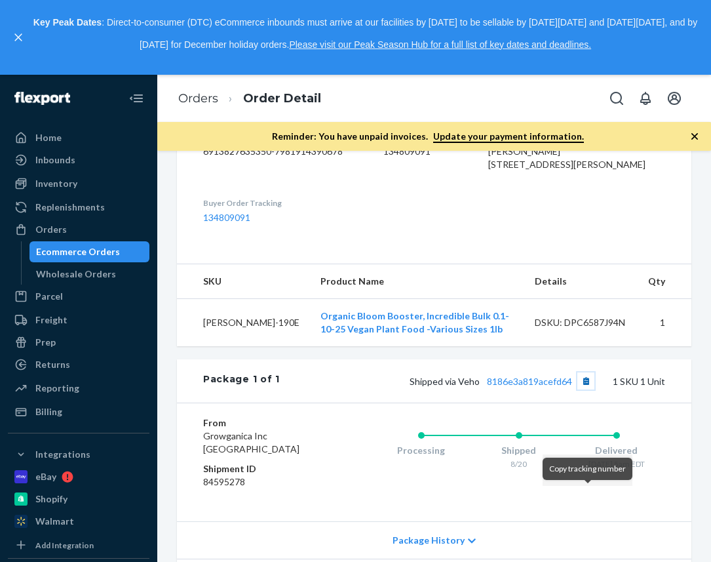
click at [589, 389] on button "Copy tracking number" at bounding box center [585, 380] width 17 height 17
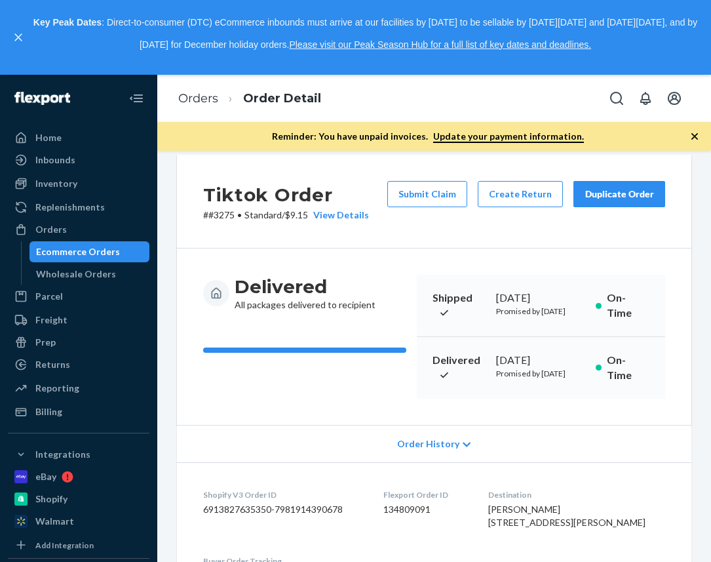
scroll to position [0, 0]
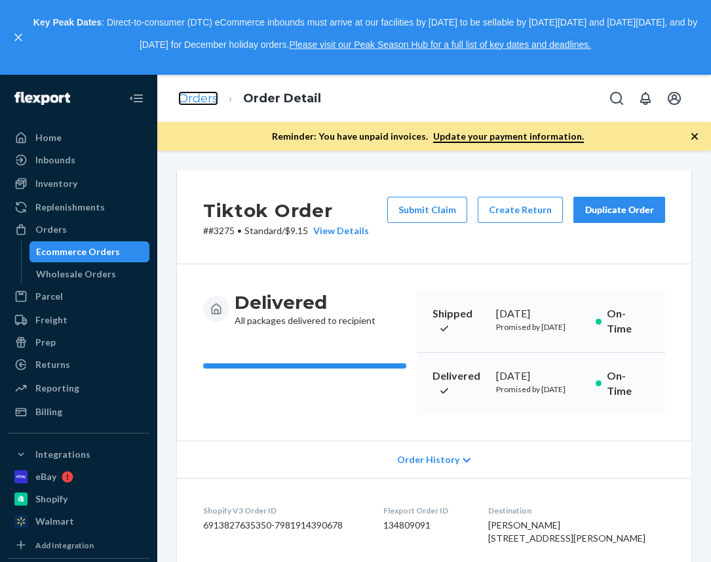
click at [192, 101] on link "Orders" at bounding box center [198, 98] width 40 height 14
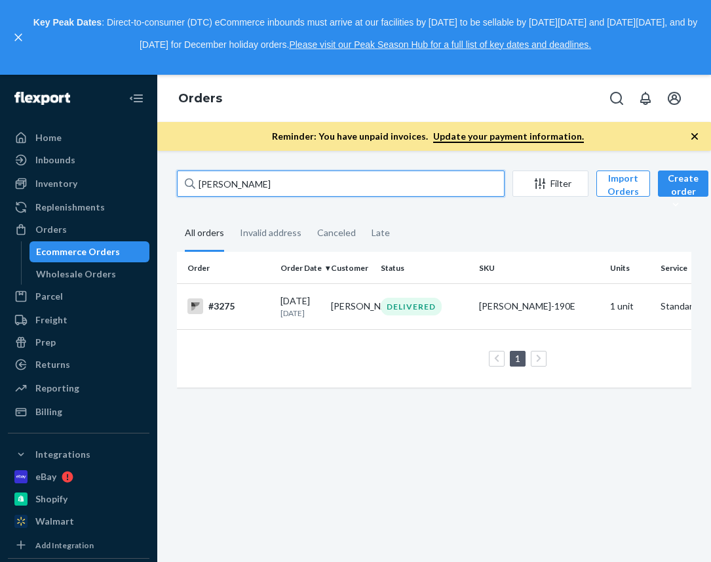
click at [230, 186] on input "[PERSON_NAME]" at bounding box center [341, 183] width 328 height 26
paste input "[PERSON_NAME]"
type input "[PERSON_NAME]"
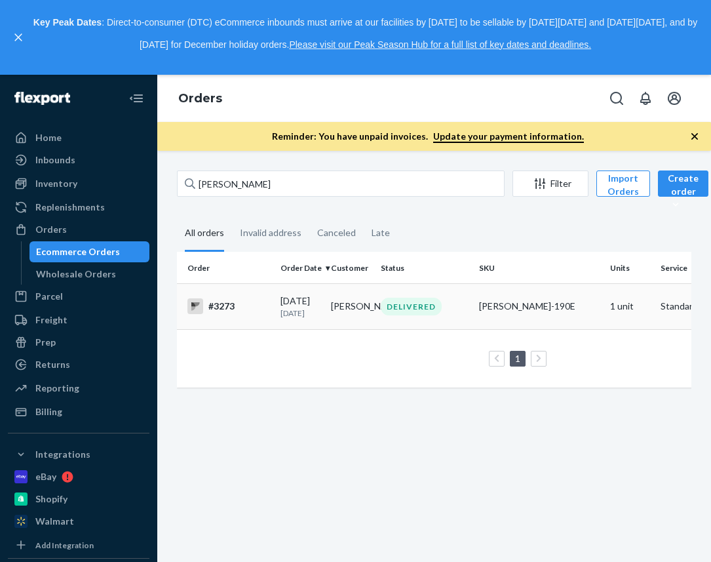
click at [218, 307] on div "#3273" at bounding box center [228, 306] width 83 height 16
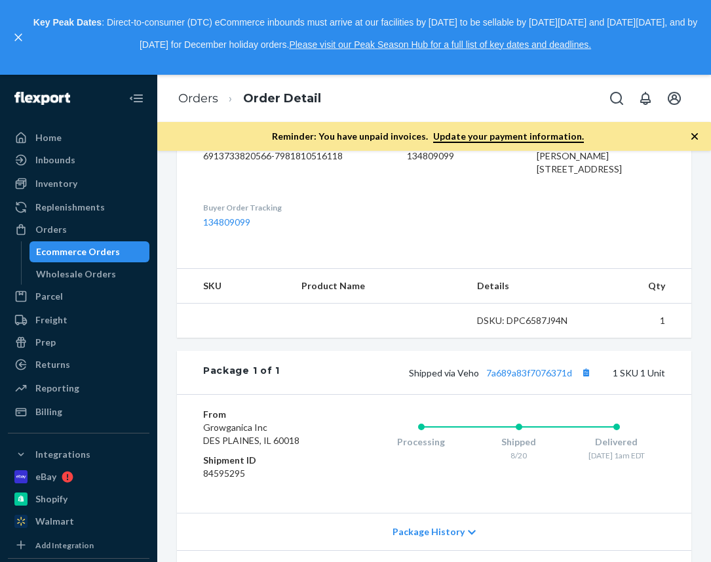
scroll to position [381, 0]
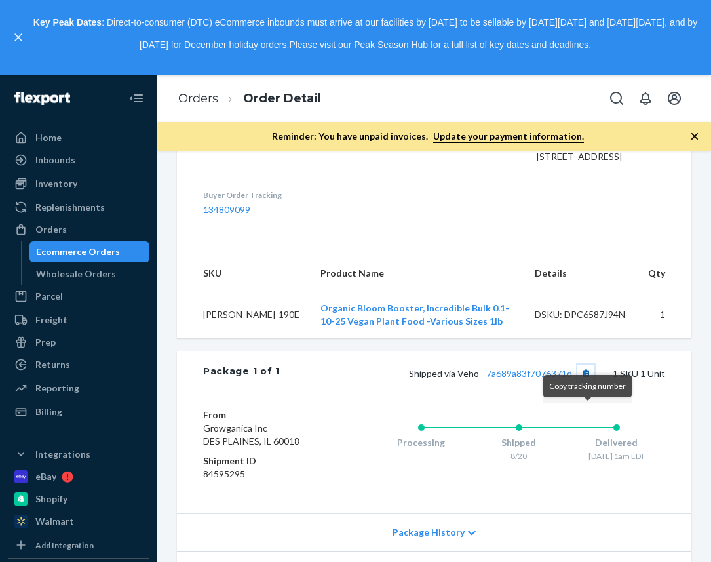
click at [584, 381] on button "Copy tracking number" at bounding box center [585, 372] width 17 height 17
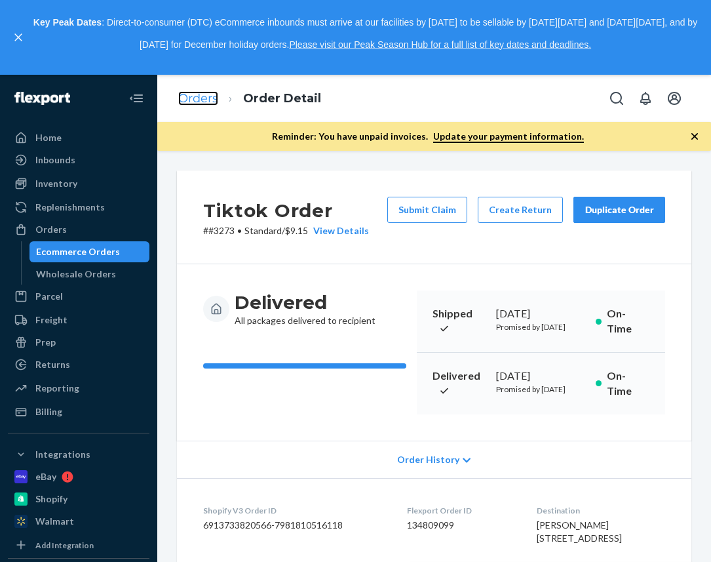
click at [184, 93] on link "Orders" at bounding box center [198, 98] width 40 height 14
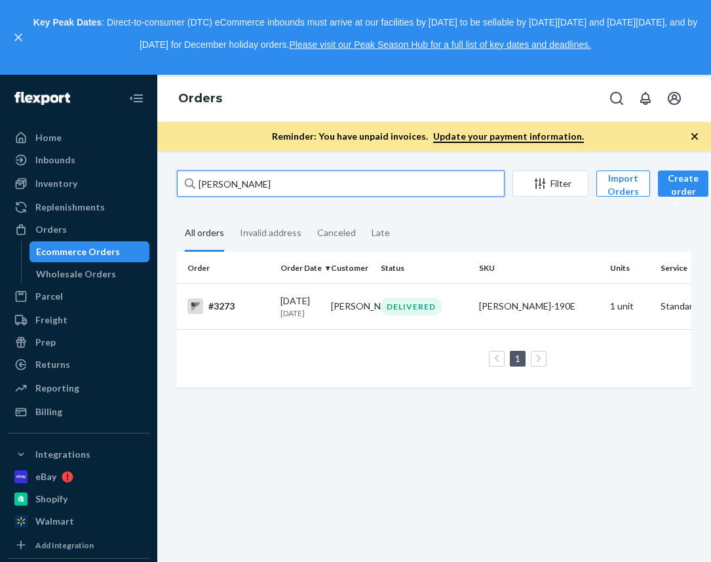
click at [216, 188] on input "[PERSON_NAME]" at bounding box center [341, 183] width 328 height 26
paste input "[PERSON_NAME] [PERSON_NAME]"
type input "[PERSON_NAME] [PERSON_NAME]"
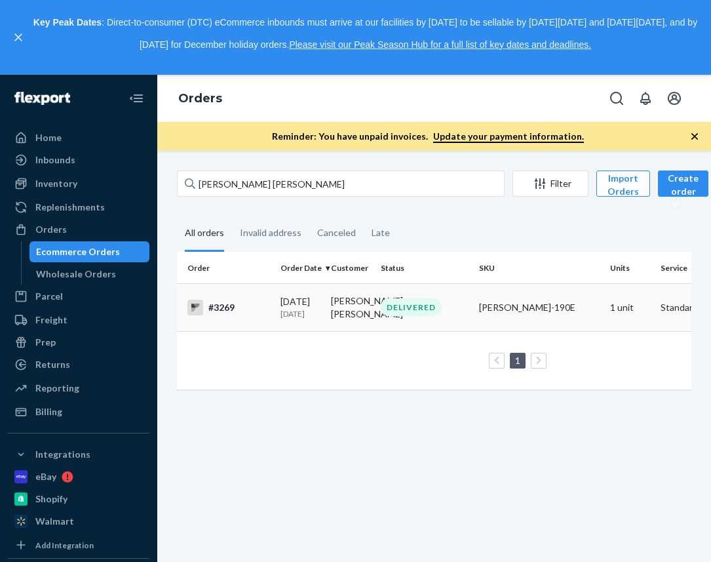
click at [231, 315] on div "#3269" at bounding box center [228, 308] width 83 height 16
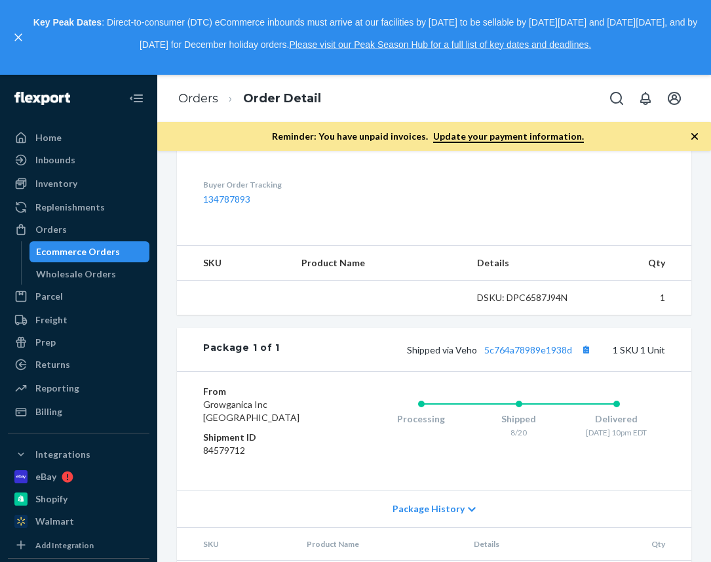
scroll to position [410, 0]
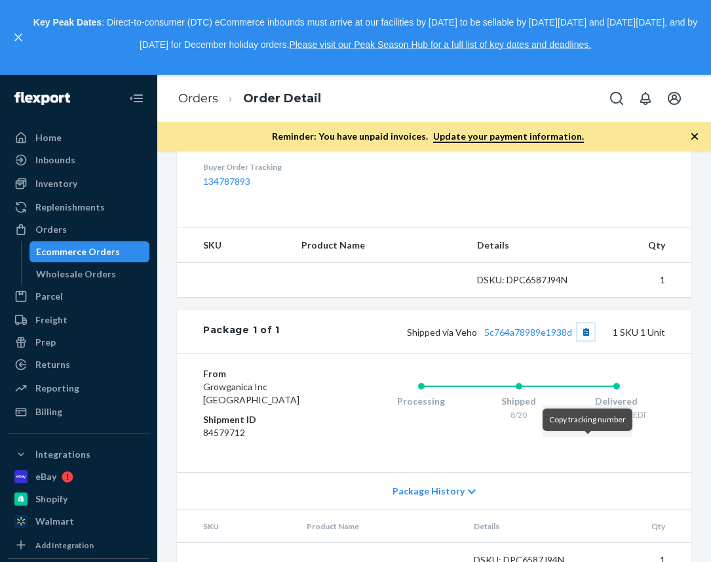
click at [585, 340] on button "Copy tracking number" at bounding box center [585, 331] width 17 height 17
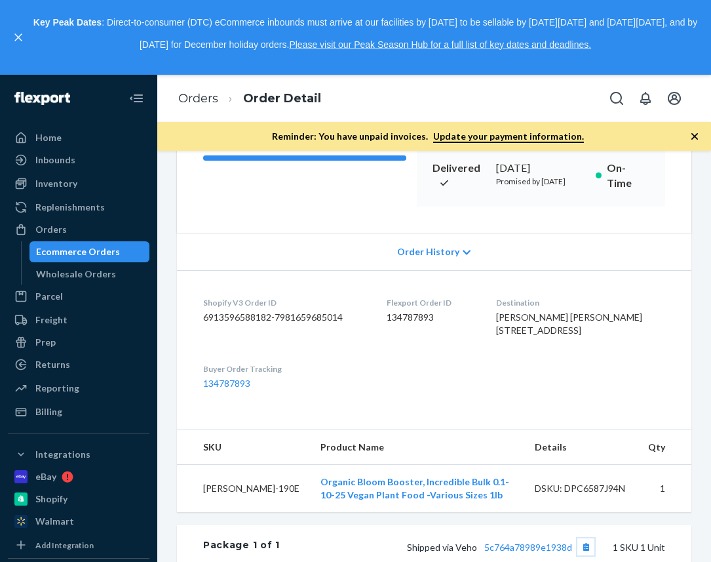
scroll to position [328, 0]
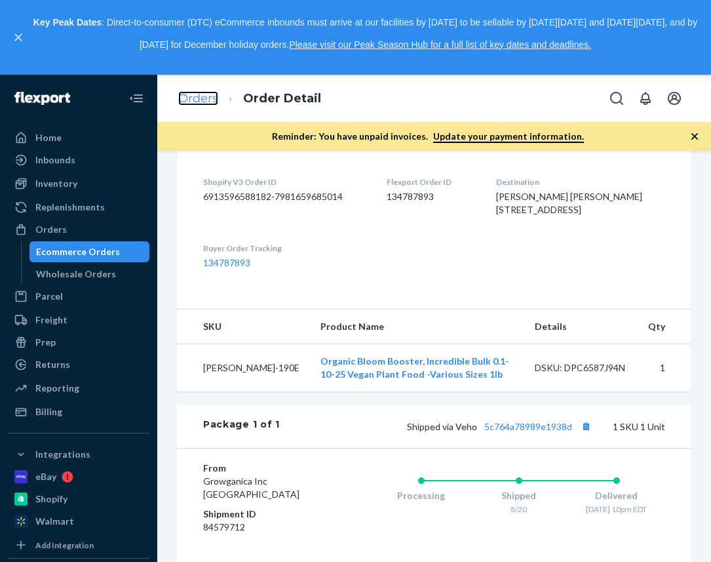
click at [206, 101] on link "Orders" at bounding box center [198, 98] width 40 height 14
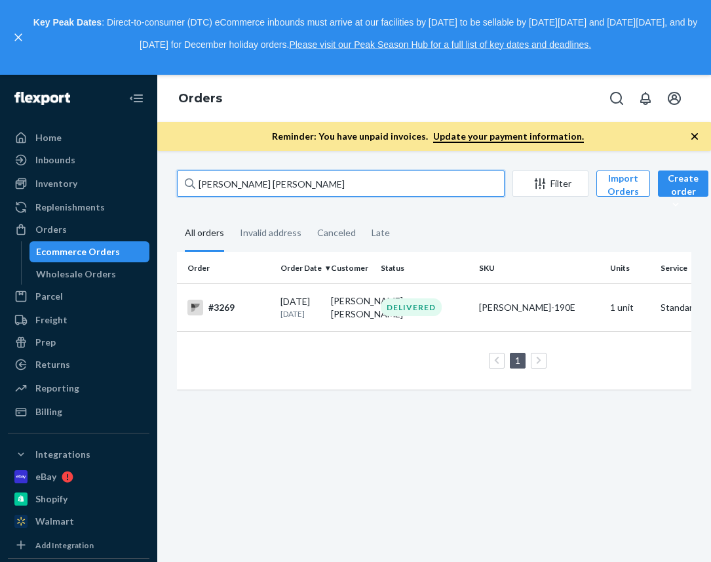
click at [238, 172] on input "[PERSON_NAME] [PERSON_NAME]" at bounding box center [341, 183] width 328 height 26
click at [237, 184] on input "[PERSON_NAME] [PERSON_NAME]" at bounding box center [341, 183] width 328 height 26
paste input "Noymenia [PERSON_NAME]"
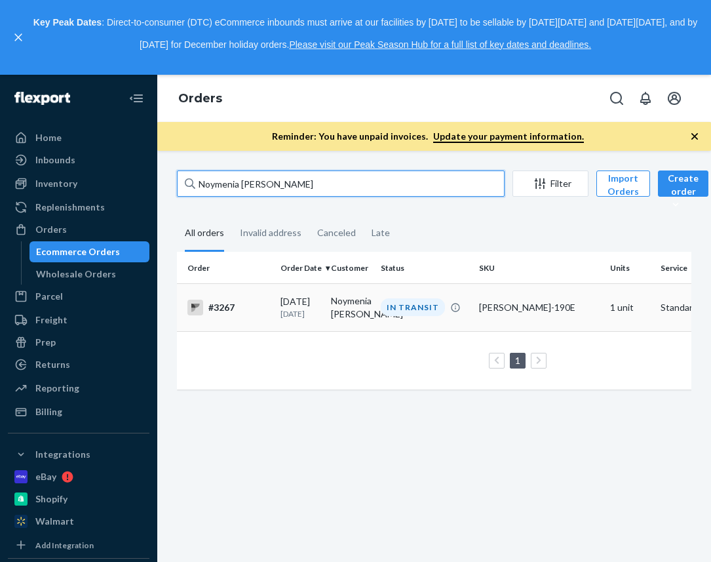
type input "Noymenia [PERSON_NAME]"
click at [226, 297] on td "#3267" at bounding box center [226, 307] width 98 height 48
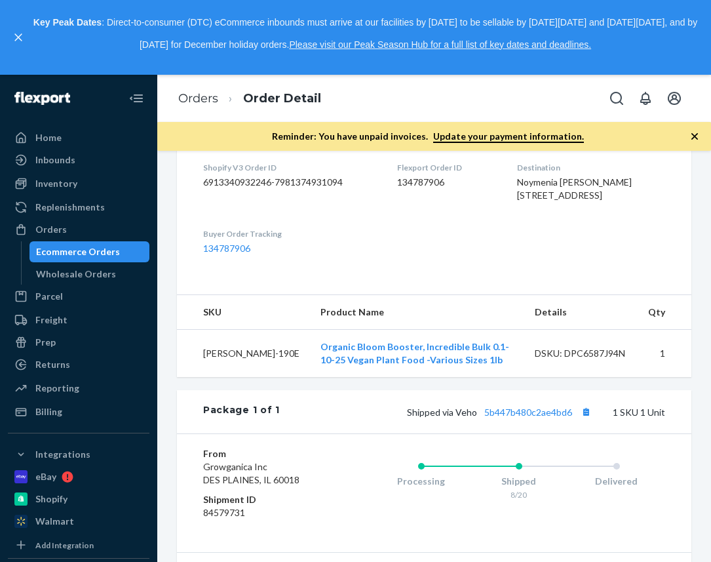
scroll to position [366, 0]
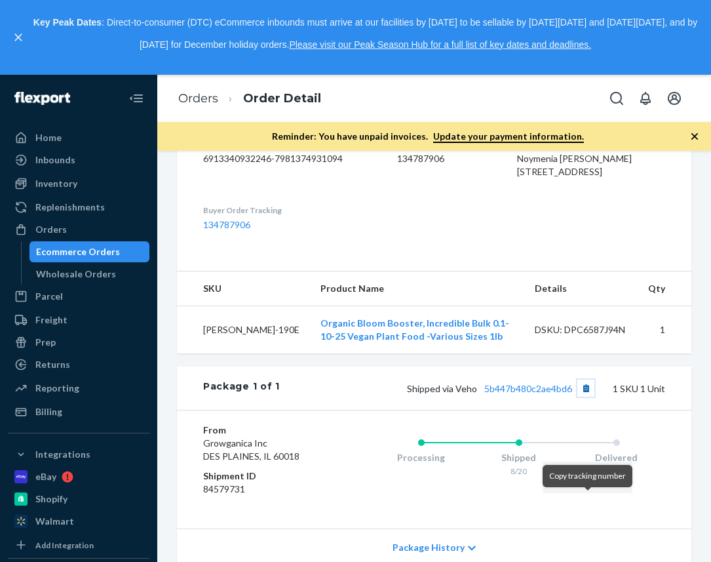
click at [583, 397] on button "Copy tracking number" at bounding box center [585, 387] width 17 height 17
click at [205, 98] on link "Orders" at bounding box center [198, 98] width 40 height 14
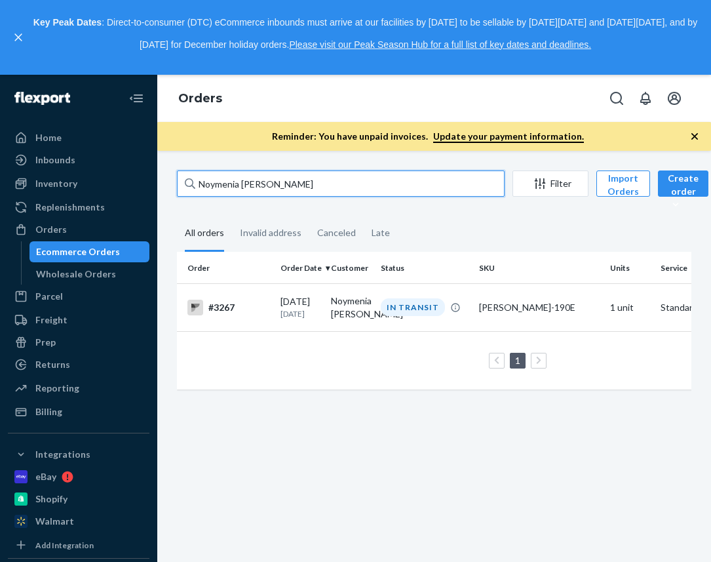
click at [215, 189] on input "Noymenia [PERSON_NAME]" at bounding box center [341, 183] width 328 height 26
paste input "[PERSON_NAME]"
type input "[PERSON_NAME]"
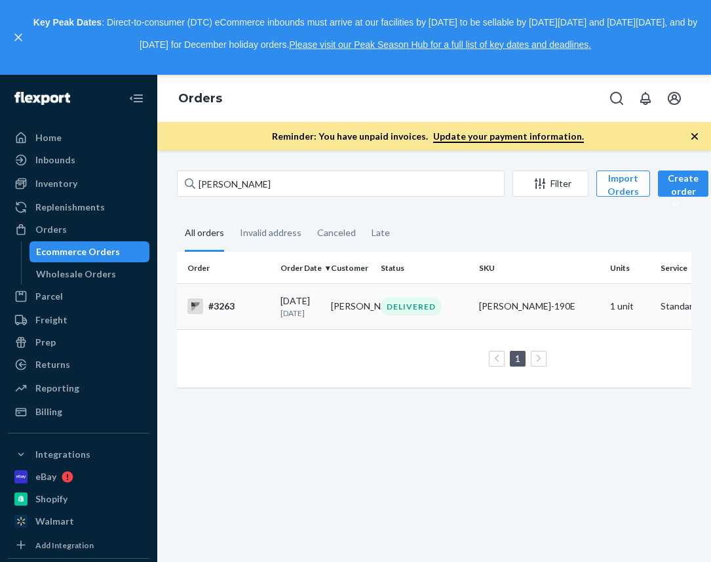
click at [226, 303] on div "#3263" at bounding box center [228, 306] width 83 height 16
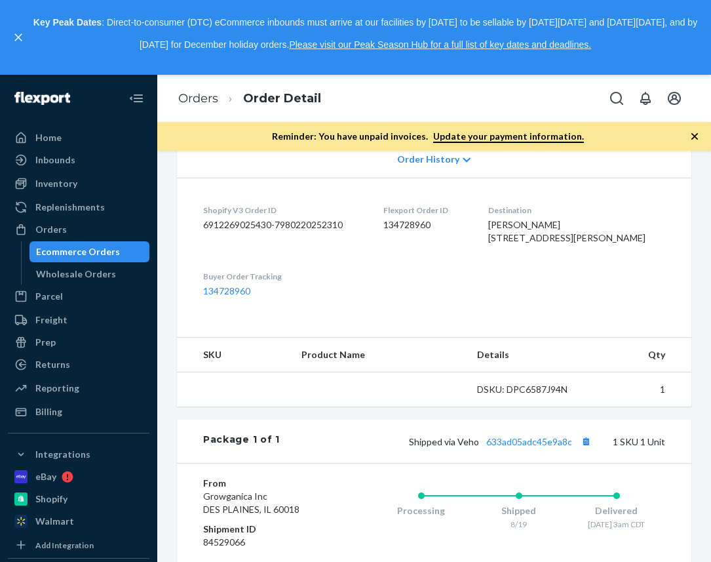
scroll to position [303, 0]
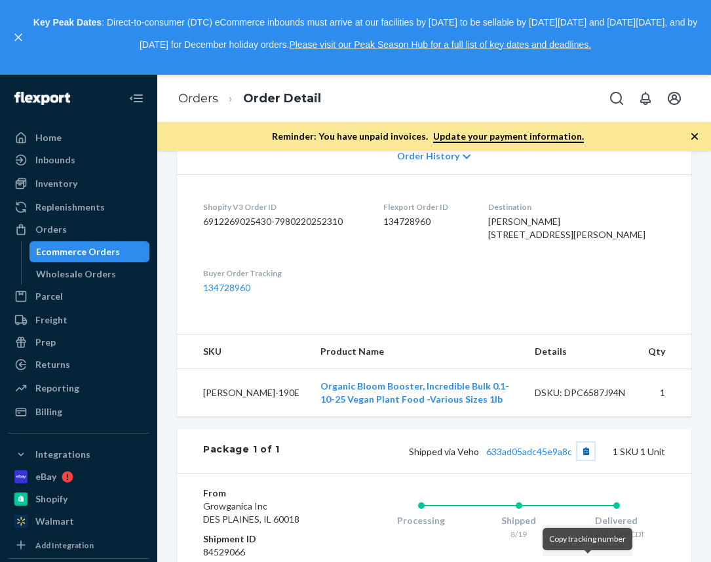
click at [589, 459] on button "Copy tracking number" at bounding box center [585, 450] width 17 height 17
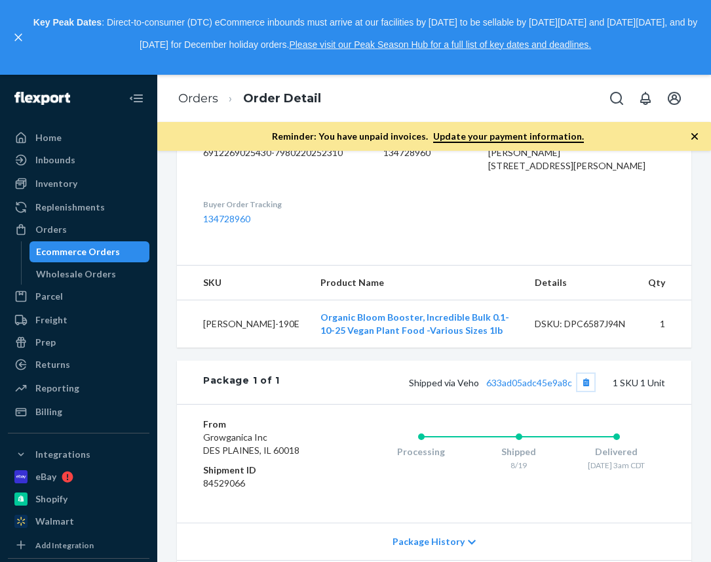
scroll to position [374, 0]
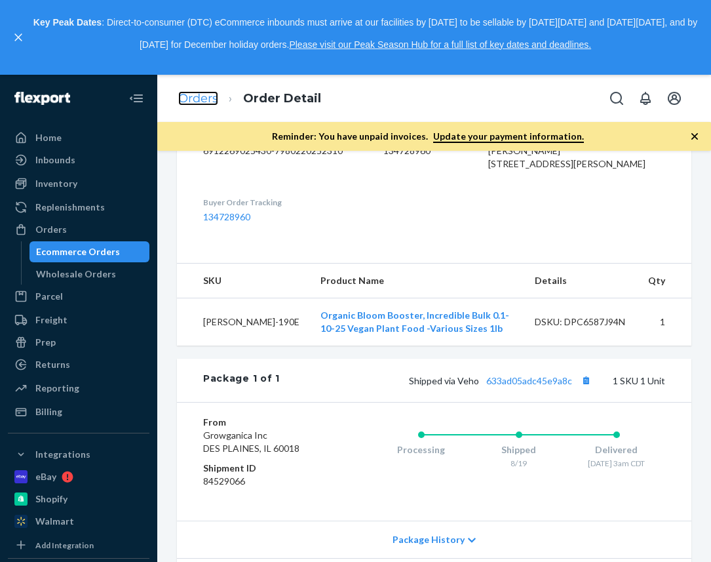
click at [186, 99] on link "Orders" at bounding box center [198, 98] width 40 height 14
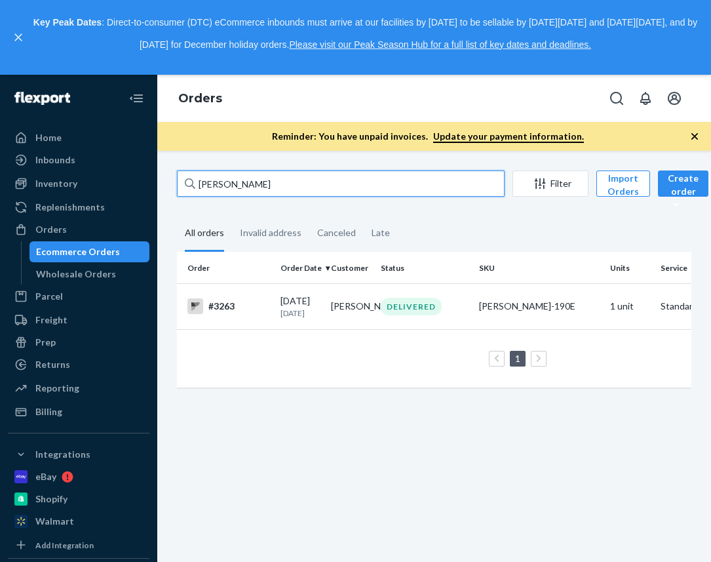
click at [286, 182] on input "[PERSON_NAME]" at bounding box center [341, 183] width 328 height 26
type input "[PERSON_NAME]"
click at [229, 306] on div "#3262" at bounding box center [228, 306] width 83 height 16
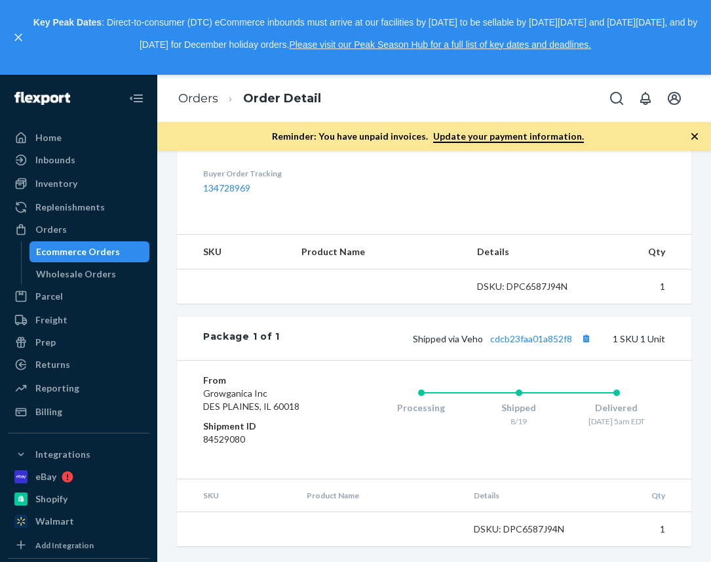
scroll to position [444, 0]
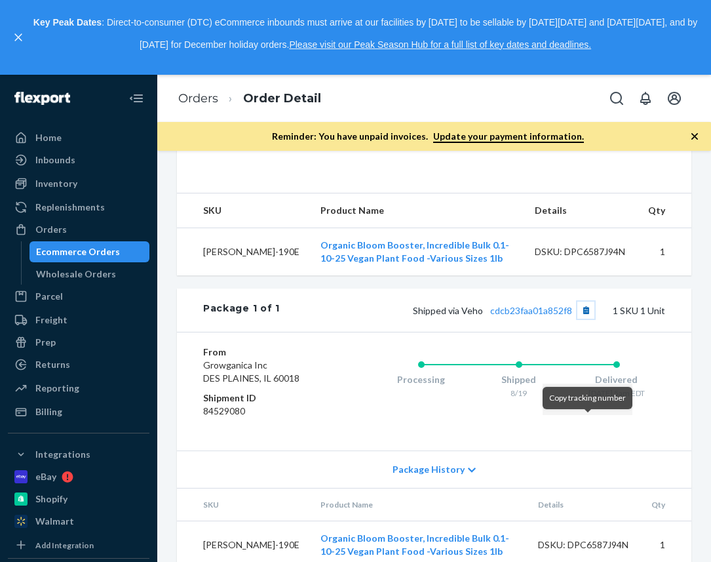
click at [584, 319] on button "Copy tracking number" at bounding box center [585, 309] width 17 height 17
click at [564, 316] on link "cdcb23faa01a852f8" at bounding box center [531, 310] width 82 height 11
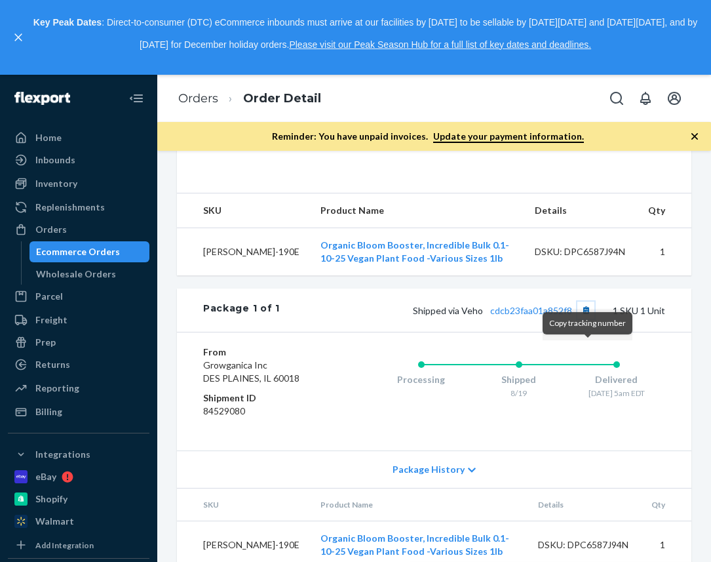
click at [587, 319] on button "Copy tracking number" at bounding box center [585, 309] width 17 height 17
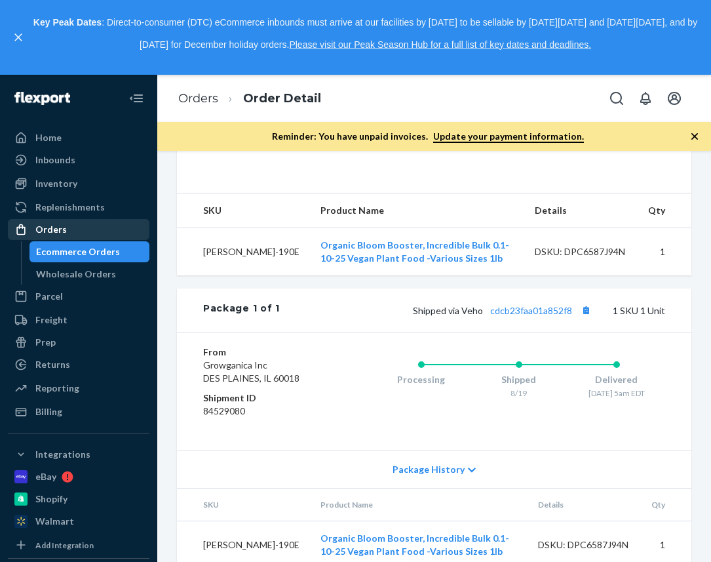
click at [107, 232] on div "Orders" at bounding box center [78, 229] width 139 height 18
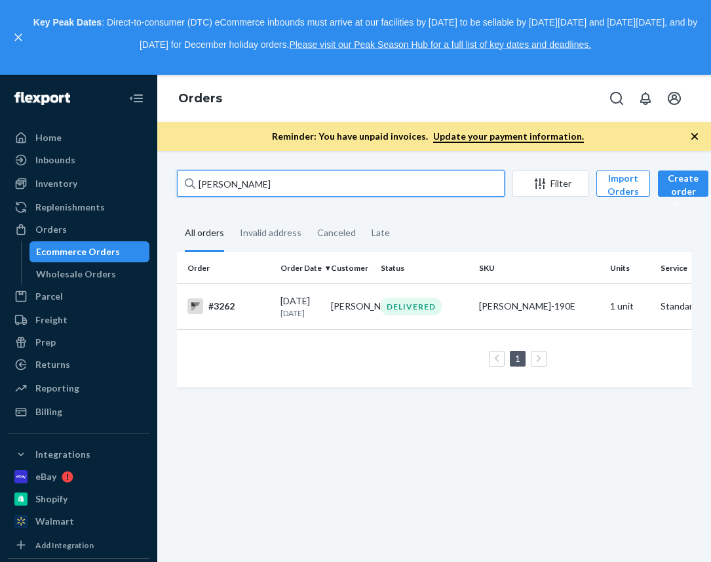
click at [235, 174] on input "[PERSON_NAME]" at bounding box center [341, 183] width 328 height 26
click at [235, 177] on input "[PERSON_NAME]" at bounding box center [341, 183] width 328 height 26
paste input "[PERSON_NAME]"
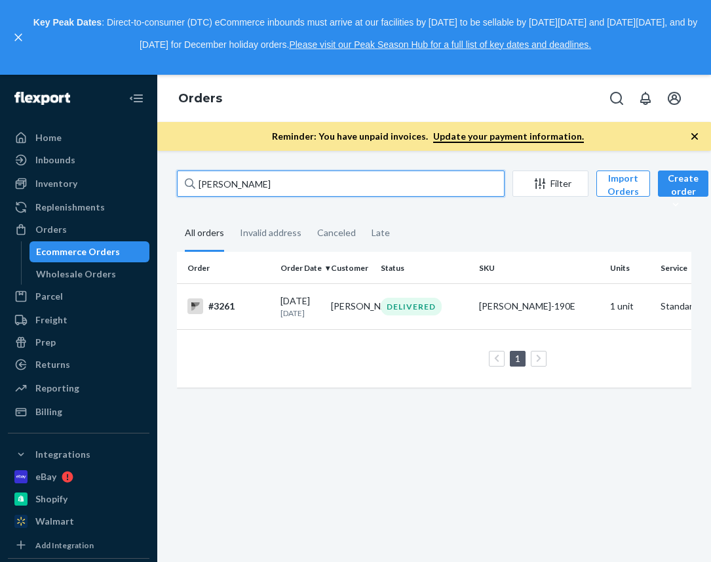
type input "[PERSON_NAME]"
click at [225, 305] on div "#3261" at bounding box center [228, 306] width 83 height 16
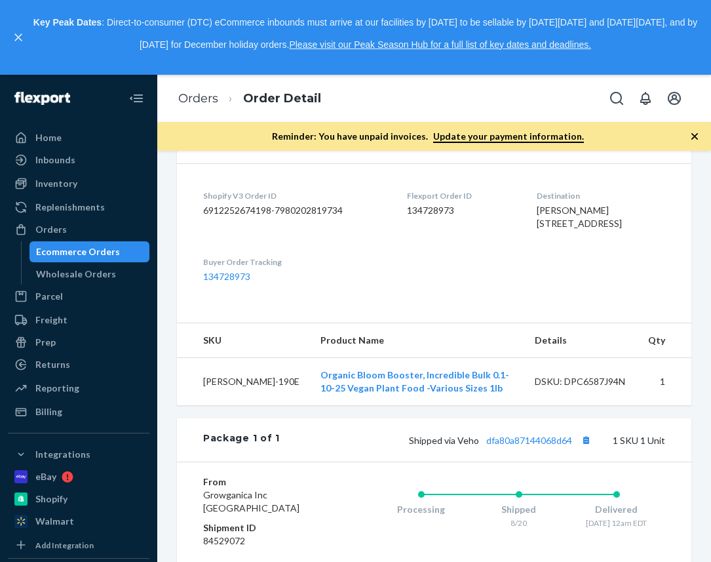
scroll to position [350, 0]
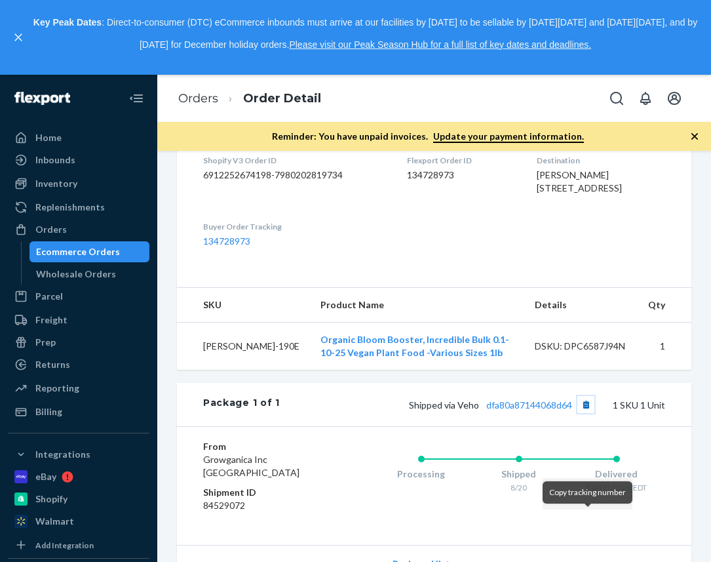
click at [590, 413] on button "Copy tracking number" at bounding box center [585, 404] width 17 height 17
click at [183, 104] on link "Orders" at bounding box center [198, 98] width 40 height 14
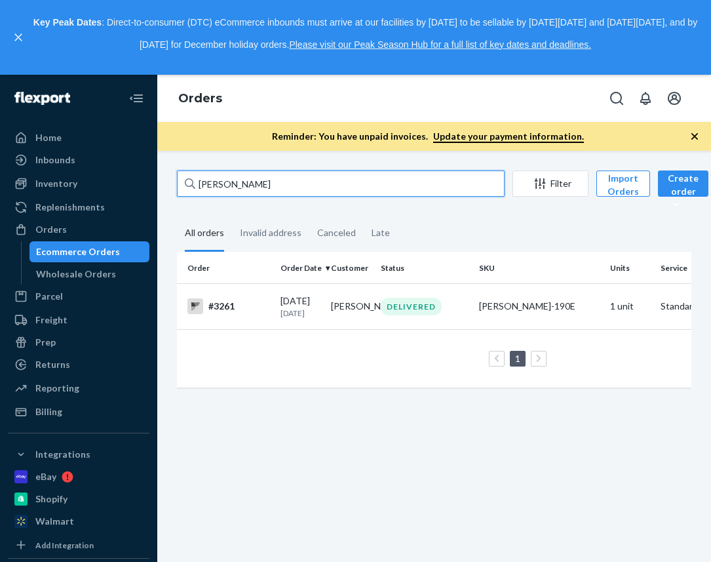
click at [220, 191] on input "[PERSON_NAME]" at bounding box center [341, 183] width 328 height 26
paste input "[PERSON_NAME]"
type input "[PERSON_NAME]"
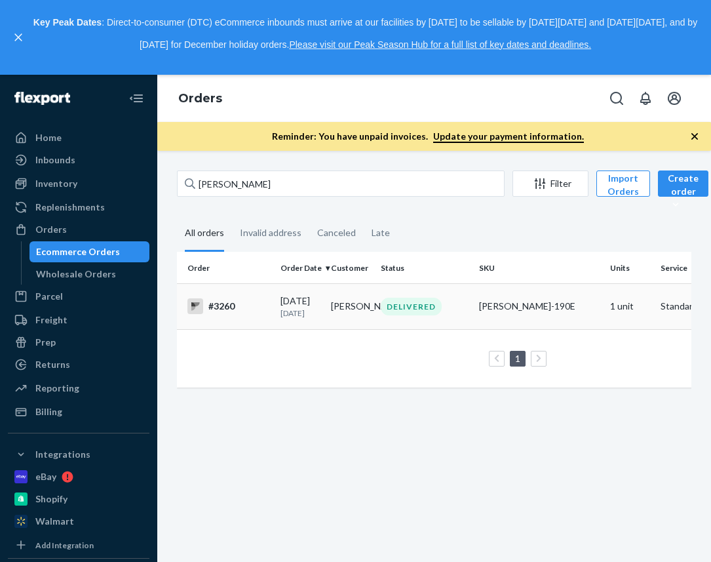
click at [214, 300] on div "#3260" at bounding box center [228, 306] width 83 height 16
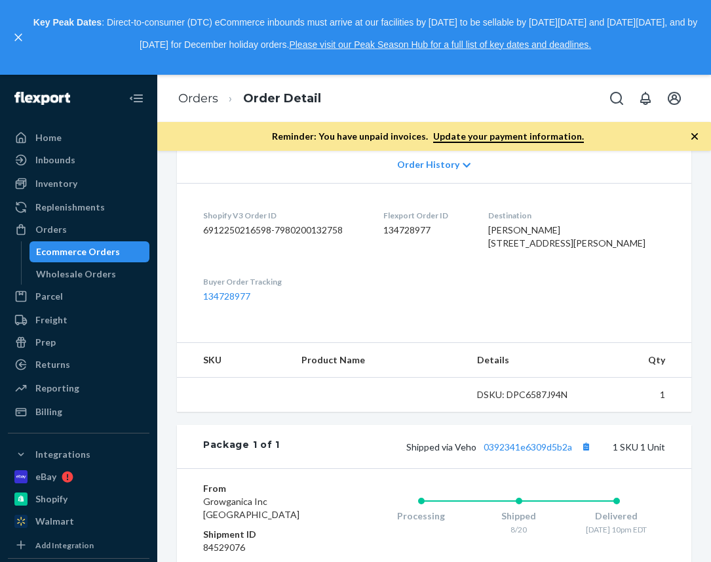
scroll to position [297, 0]
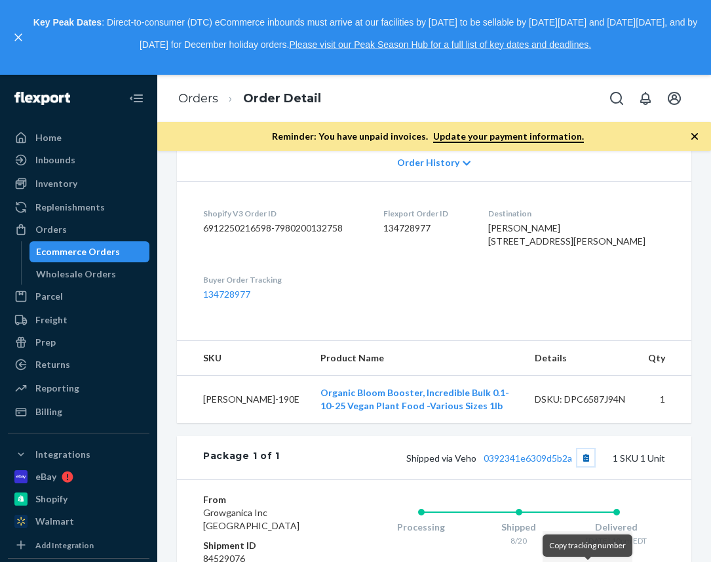
click at [587, 466] on button "Copy tracking number" at bounding box center [585, 457] width 17 height 17
click at [197, 98] on link "Orders" at bounding box center [198, 98] width 40 height 14
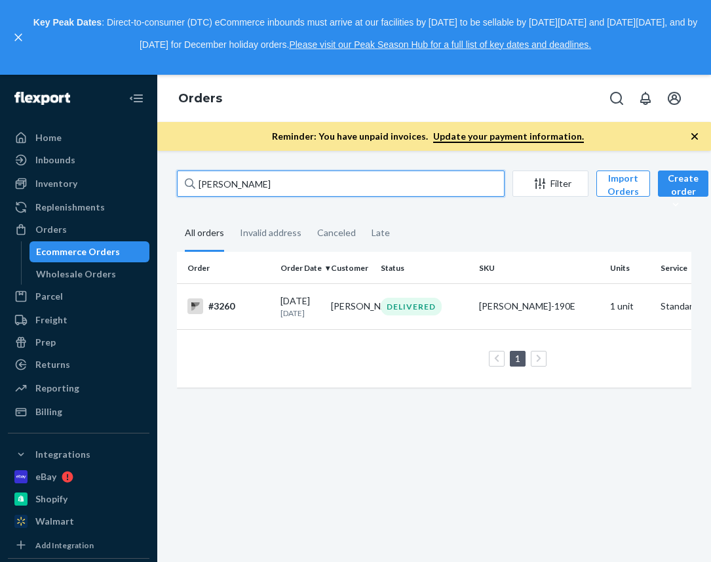
click at [224, 189] on input "[PERSON_NAME]" at bounding box center [341, 183] width 328 height 26
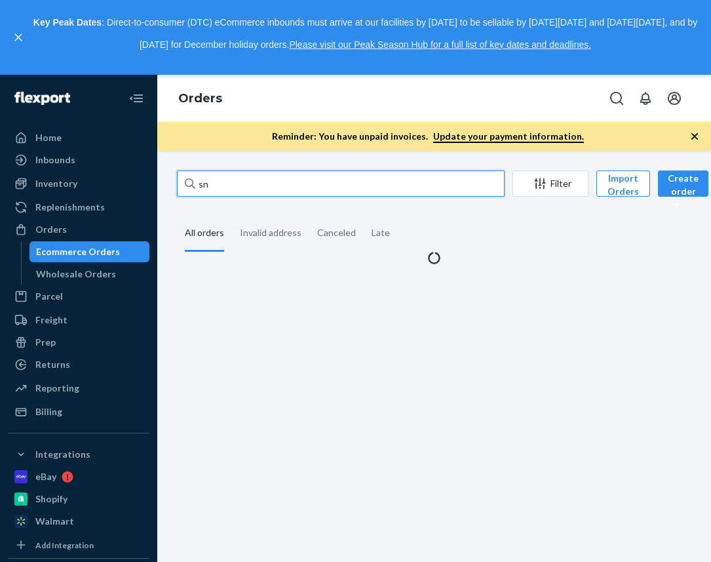
type input "s"
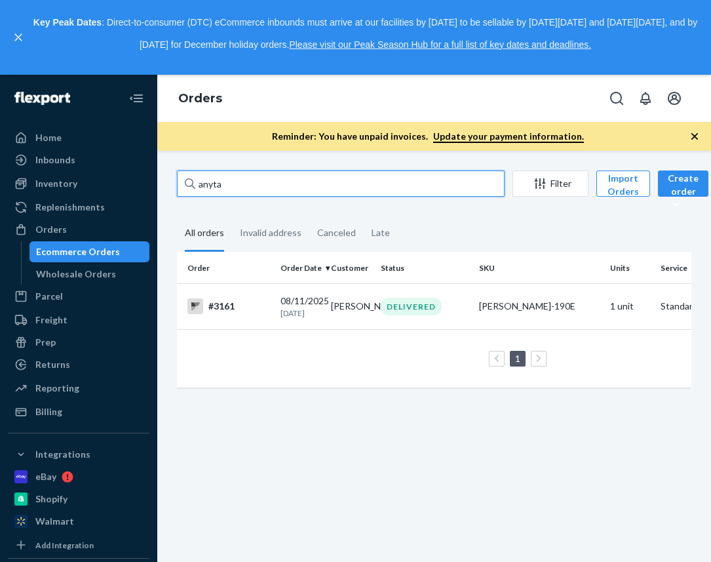
click at [206, 186] on input "anyta" at bounding box center [341, 183] width 328 height 26
paste input "[PERSON_NAME]"
type input "[PERSON_NAME]"
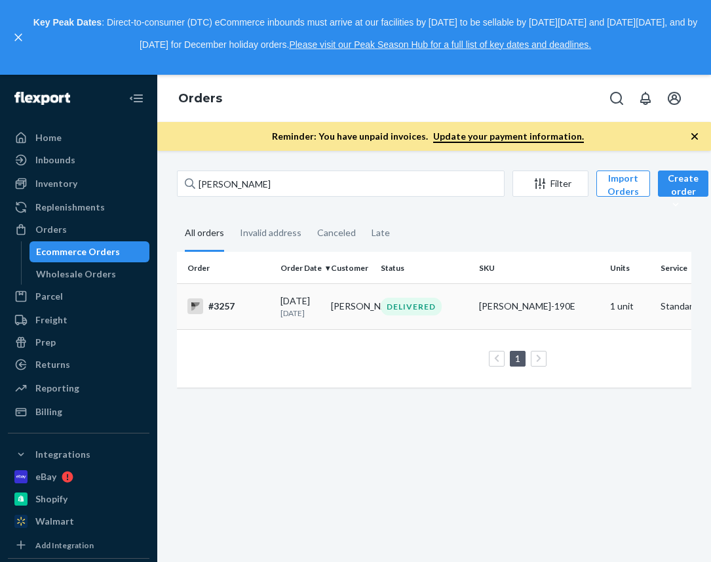
click at [226, 298] on td "#3257" at bounding box center [226, 306] width 98 height 46
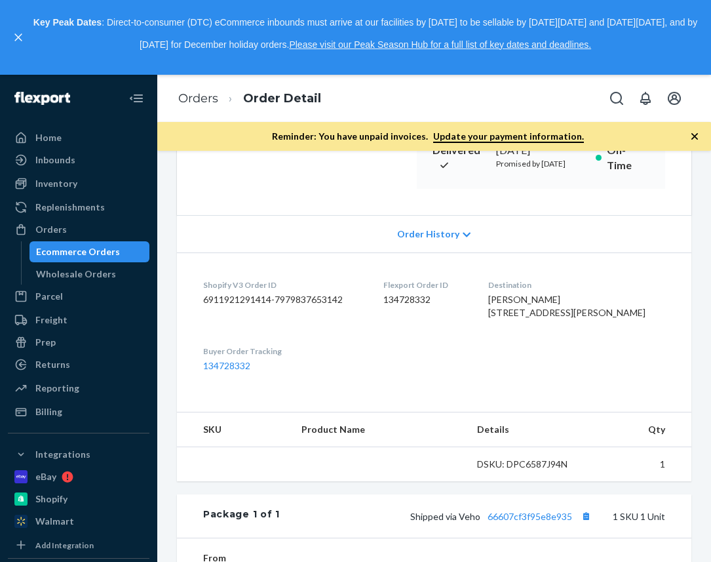
scroll to position [437, 0]
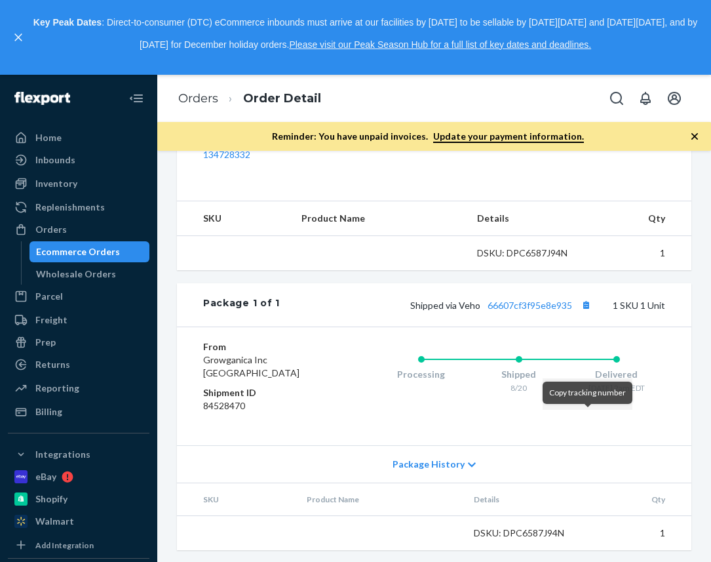
click at [593, 381] on div "Copy tracking number" at bounding box center [588, 392] width 90 height 22
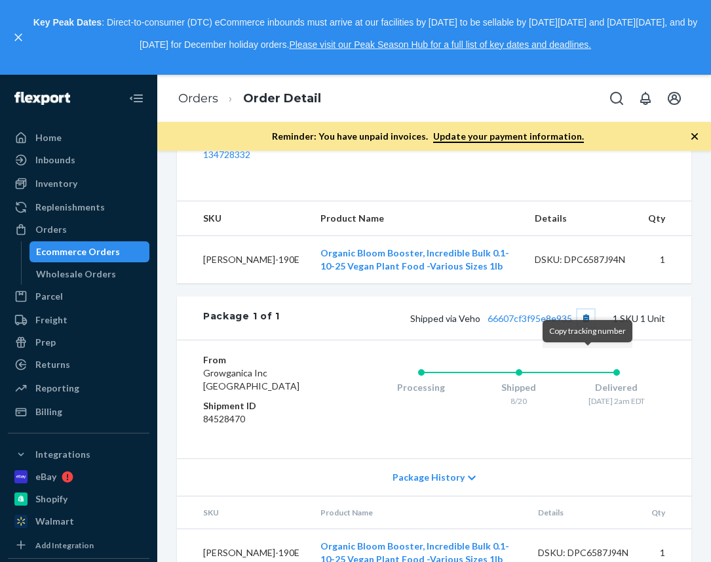
click at [589, 326] on button "Copy tracking number" at bounding box center [585, 317] width 17 height 17
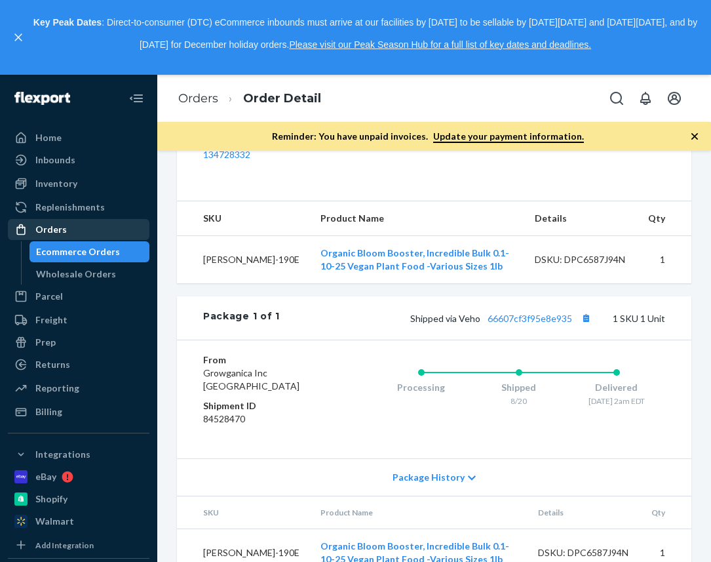
click at [51, 231] on div "Orders" at bounding box center [50, 229] width 31 height 13
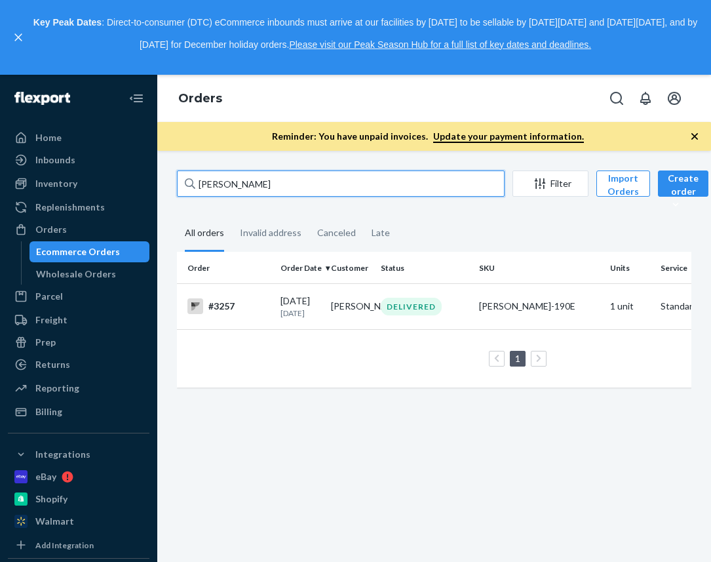
click at [214, 185] on input "[PERSON_NAME]" at bounding box center [341, 183] width 328 height 26
type input "[PERSON_NAME]"
click at [217, 305] on div "#3256" at bounding box center [228, 306] width 83 height 16
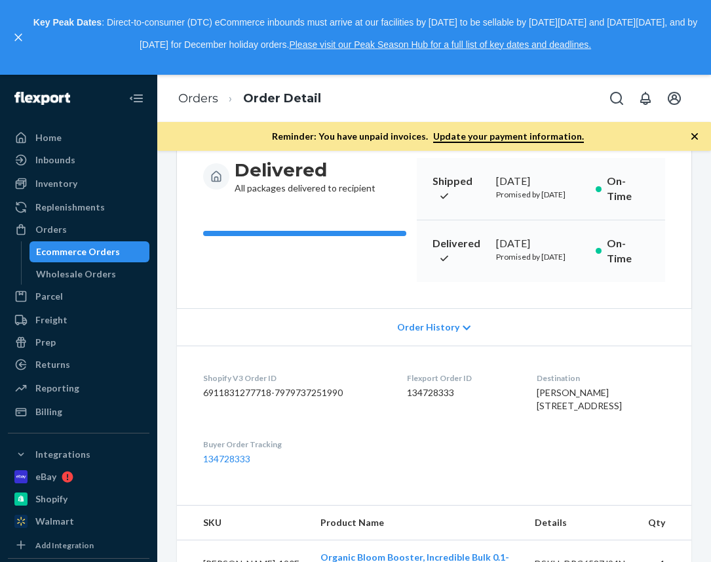
scroll to position [466, 0]
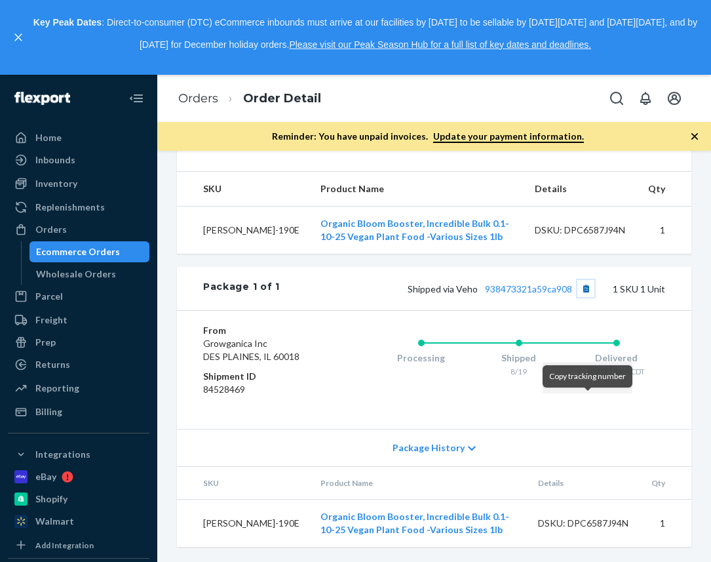
click at [583, 297] on button "Copy tracking number" at bounding box center [585, 288] width 17 height 17
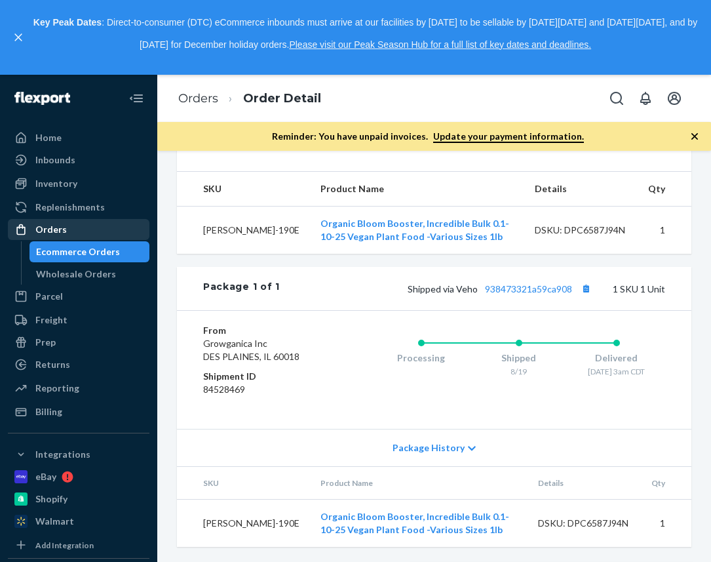
click at [65, 225] on div "Orders" at bounding box center [78, 229] width 139 height 18
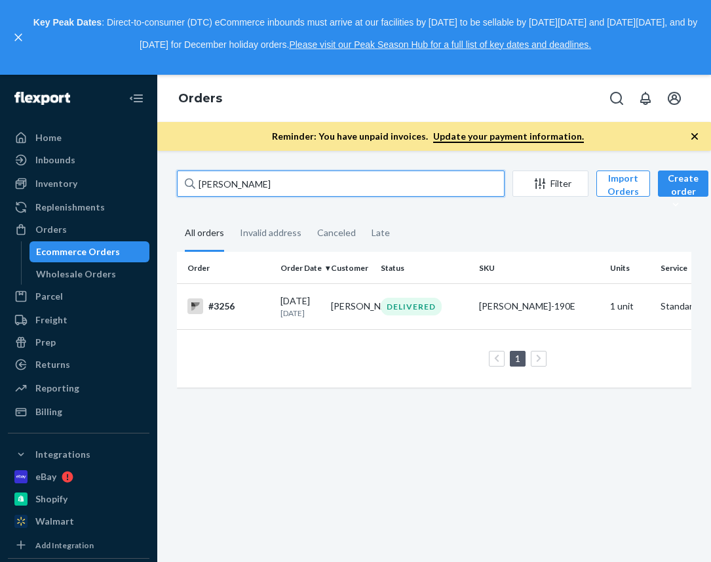
click at [217, 185] on input "[PERSON_NAME]" at bounding box center [341, 183] width 328 height 26
paste input "[PERSON_NAME]"
type input "[PERSON_NAME]"
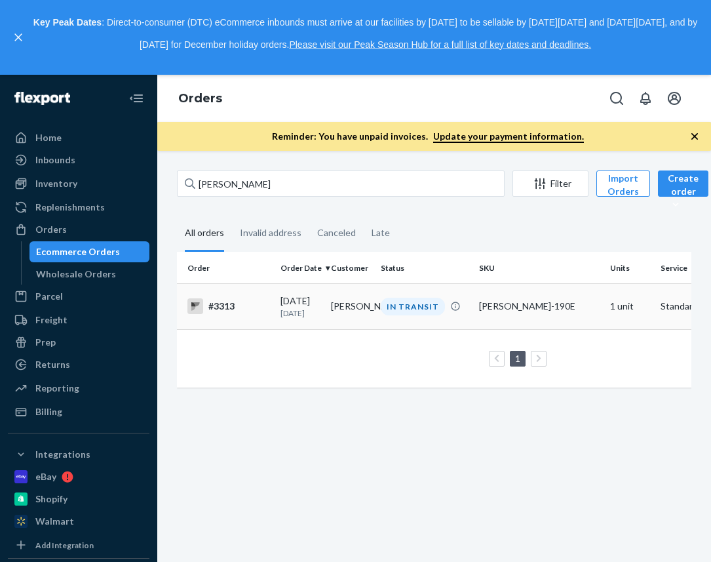
click at [226, 307] on div "#3313" at bounding box center [228, 306] width 83 height 16
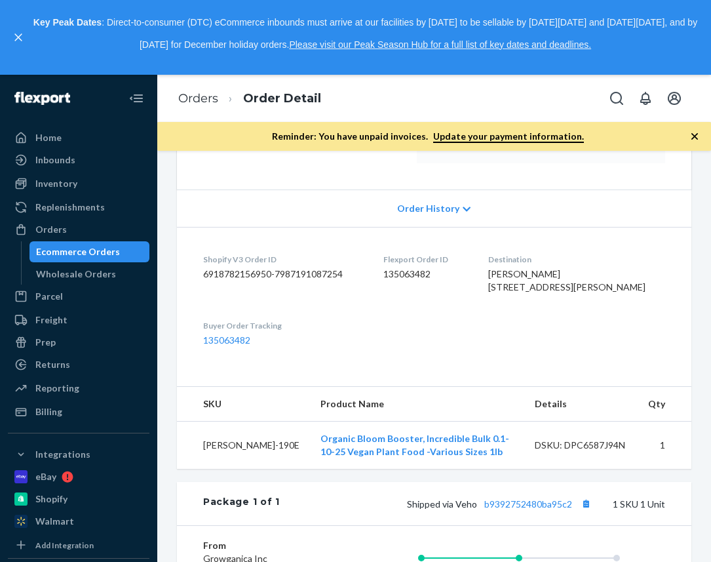
scroll to position [423, 0]
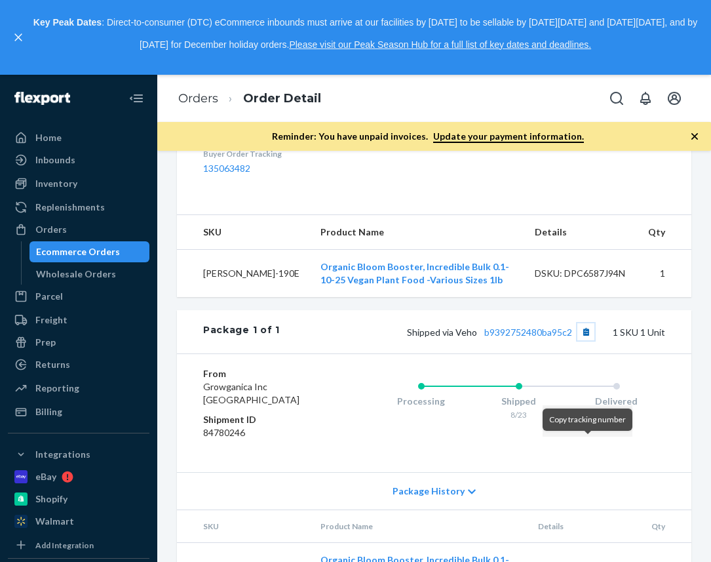
click at [583, 340] on button "Copy tracking number" at bounding box center [585, 331] width 17 height 17
click at [210, 98] on link "Orders" at bounding box center [198, 98] width 40 height 14
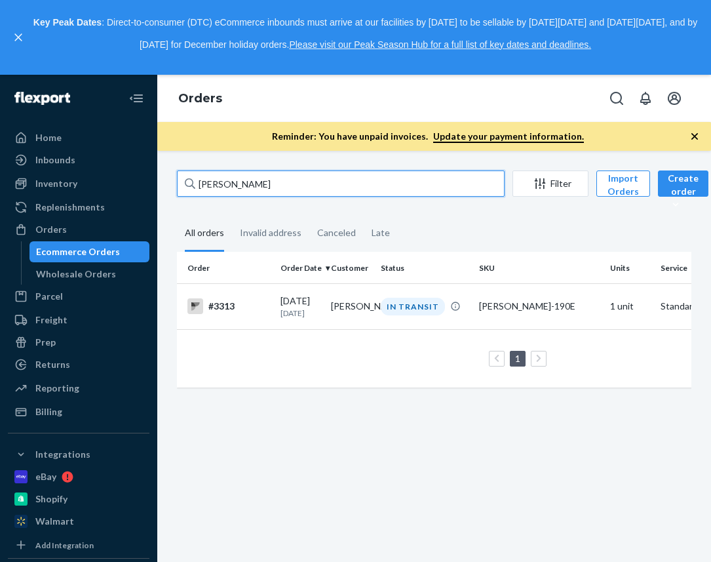
click at [220, 182] on input "[PERSON_NAME]" at bounding box center [341, 183] width 328 height 26
paste input "[PERSON_NAME]"
type input "[PERSON_NAME]"
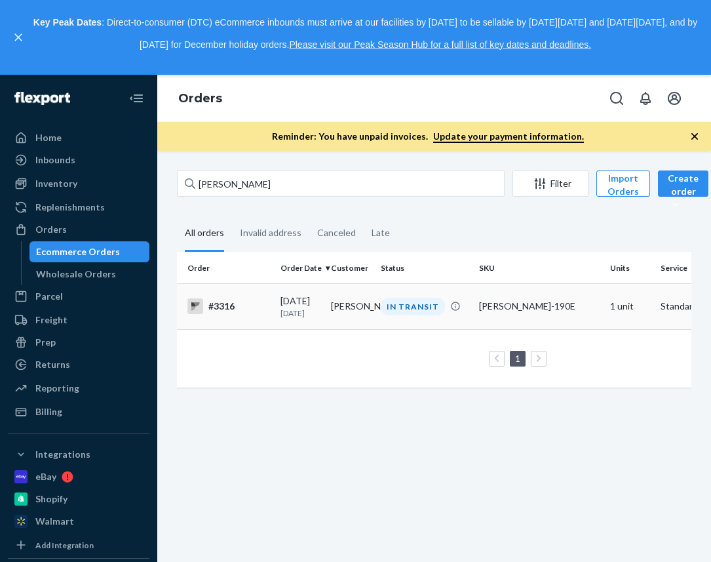
click at [219, 306] on div "#3316" at bounding box center [228, 306] width 83 height 16
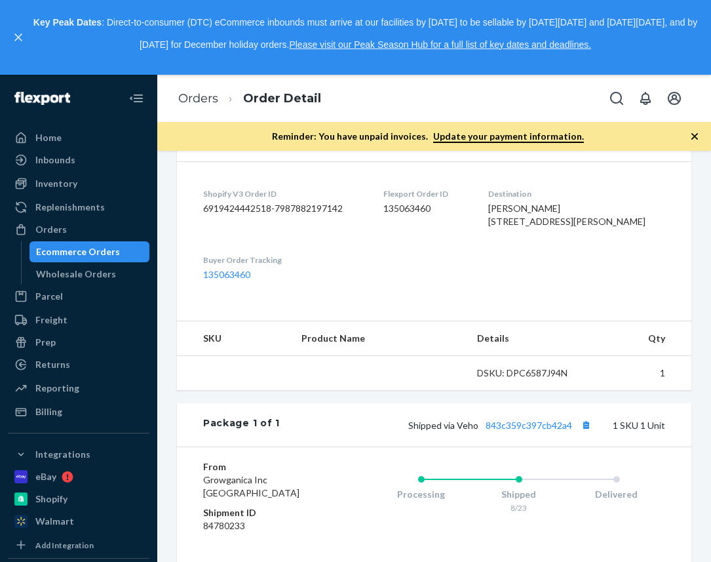
scroll to position [323, 0]
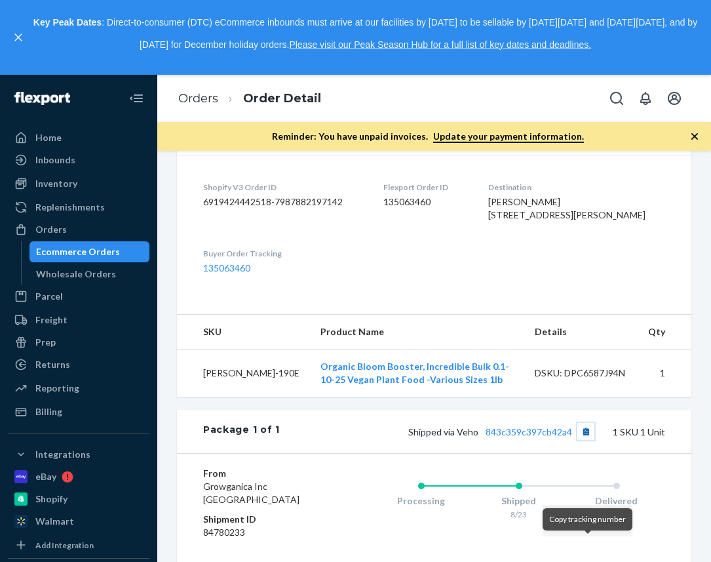
click at [586, 440] on button "Copy tracking number" at bounding box center [585, 431] width 17 height 17
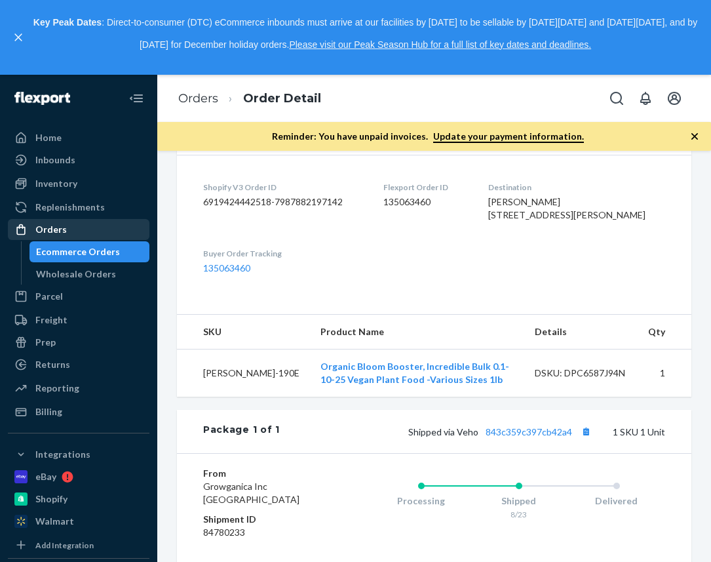
click at [51, 235] on div "Orders" at bounding box center [50, 229] width 31 height 13
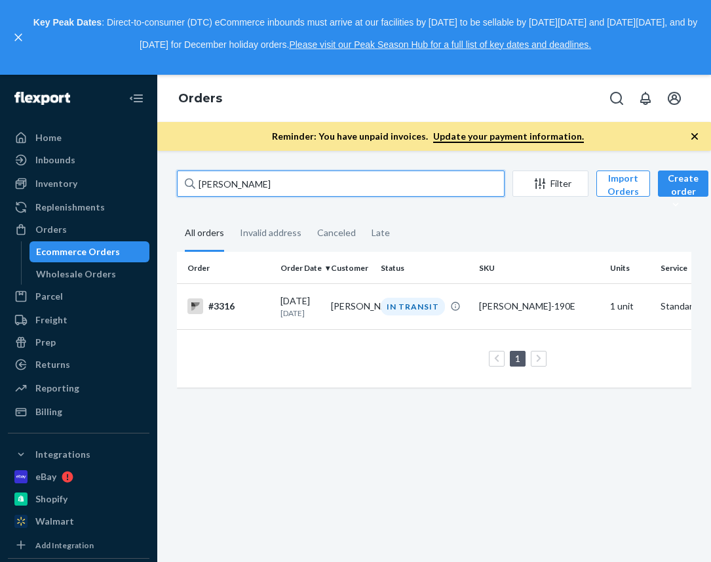
click at [209, 178] on input "[PERSON_NAME]" at bounding box center [341, 183] width 328 height 26
paste input "[PERSON_NAME]"
type input "[PERSON_NAME]"
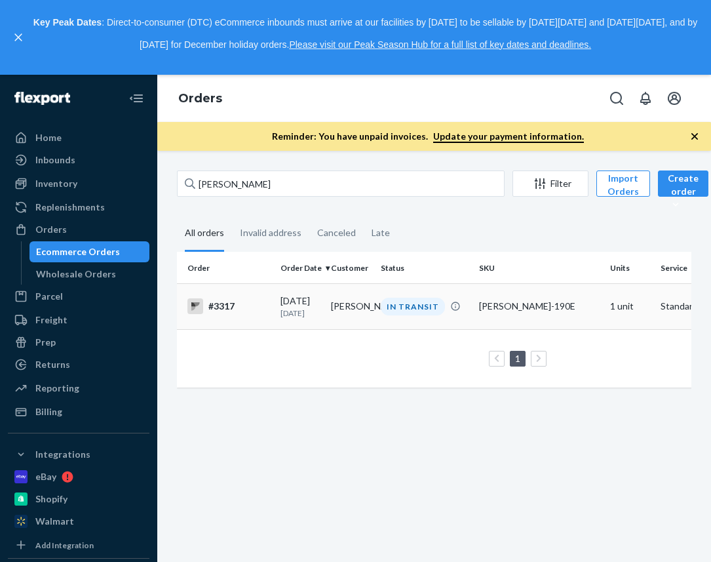
click at [227, 294] on td "#3317" at bounding box center [226, 306] width 98 height 46
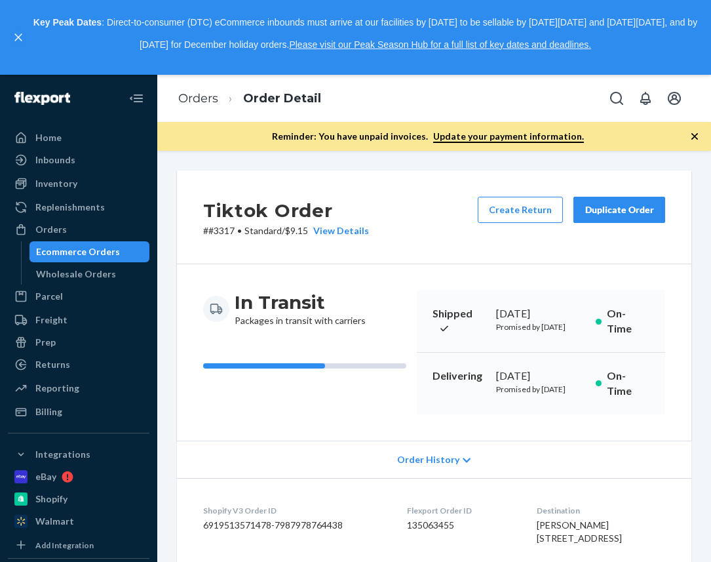
scroll to position [444, 0]
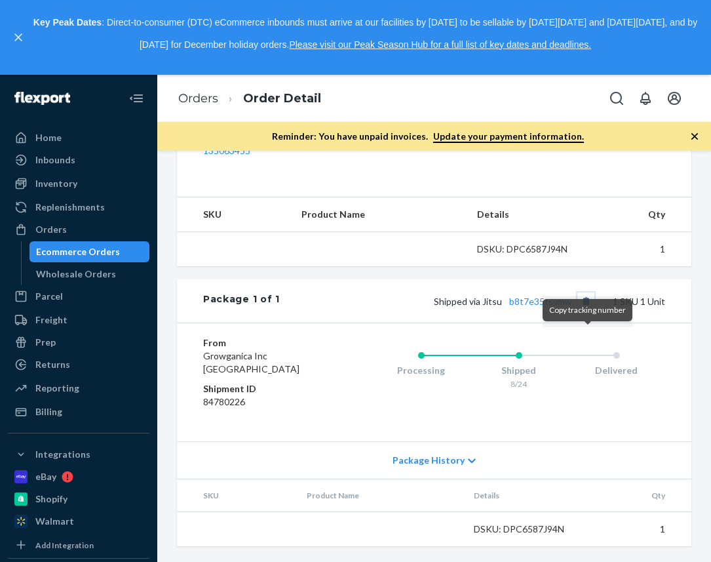
click at [586, 309] on button "Copy tracking number" at bounding box center [585, 300] width 17 height 17
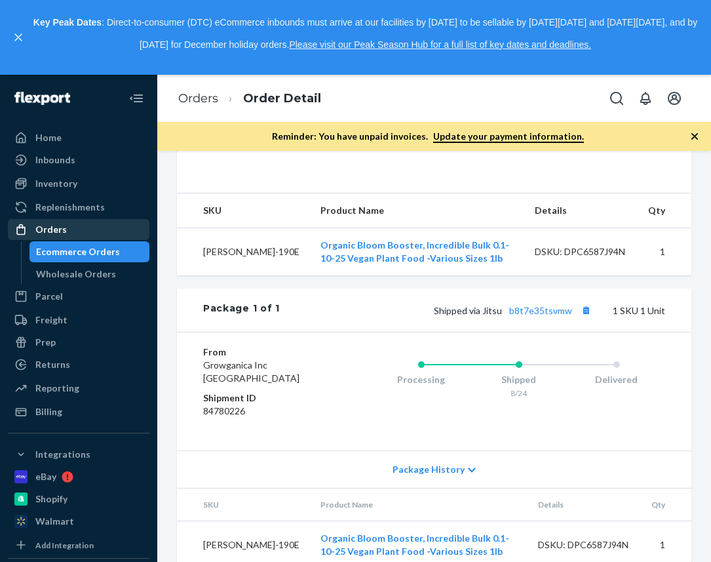
click at [48, 228] on div "Orders" at bounding box center [50, 229] width 31 height 13
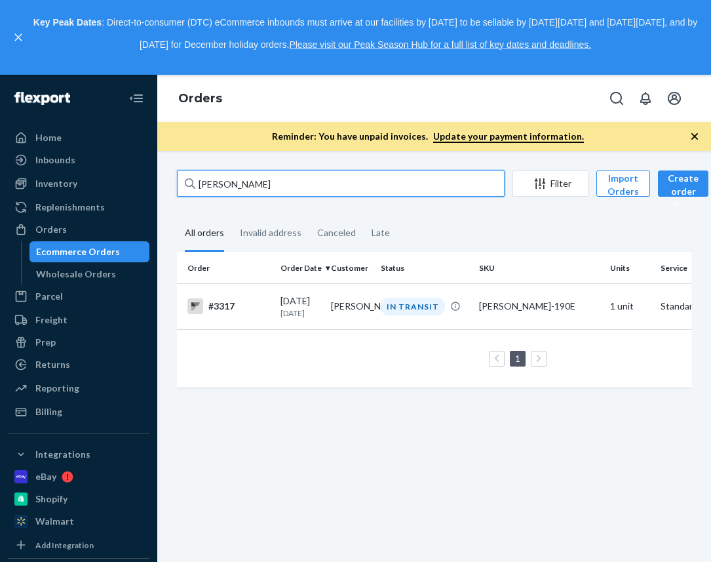
click at [241, 181] on input "[PERSON_NAME]" at bounding box center [341, 183] width 328 height 26
paste input "[PERSON_NAME]"
type input "[PERSON_NAME]"
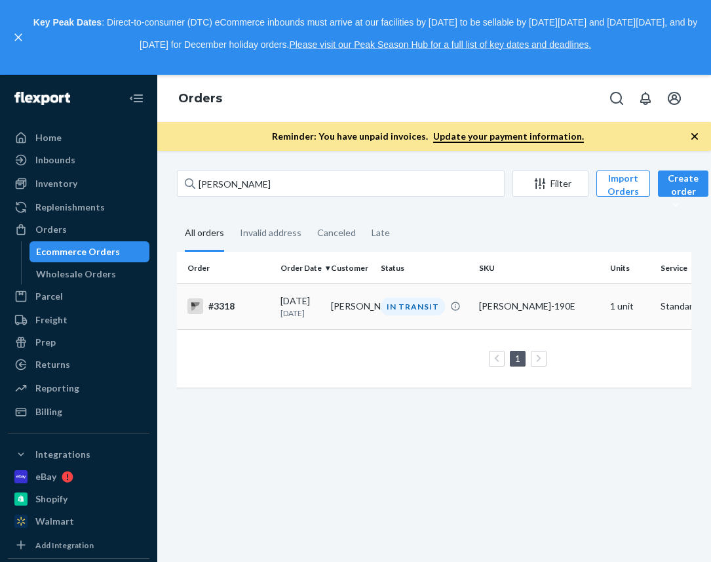
click at [230, 304] on td "#3318" at bounding box center [226, 306] width 98 height 46
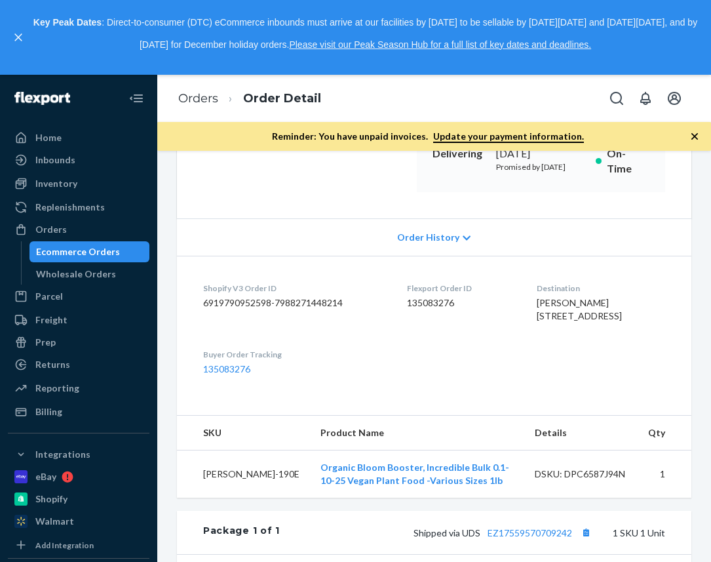
scroll to position [378, 0]
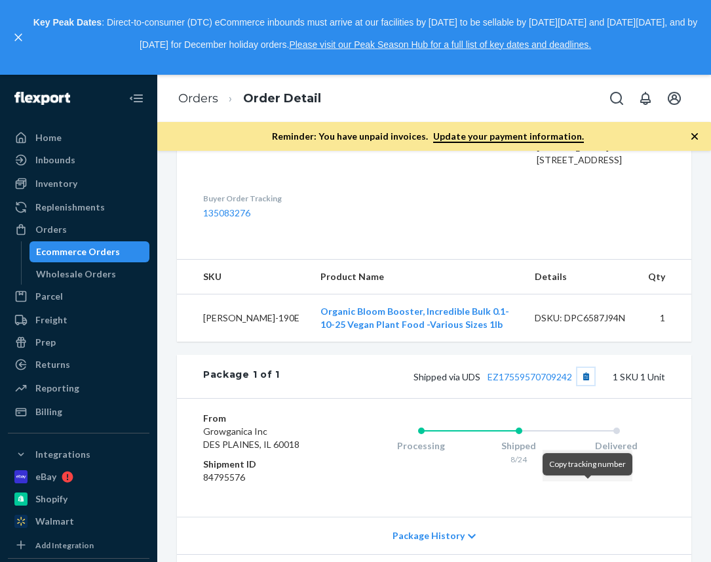
click at [589, 385] on button "Copy tracking number" at bounding box center [585, 376] width 17 height 17
